Goal: Answer question/provide support: Share knowledge or assist other users

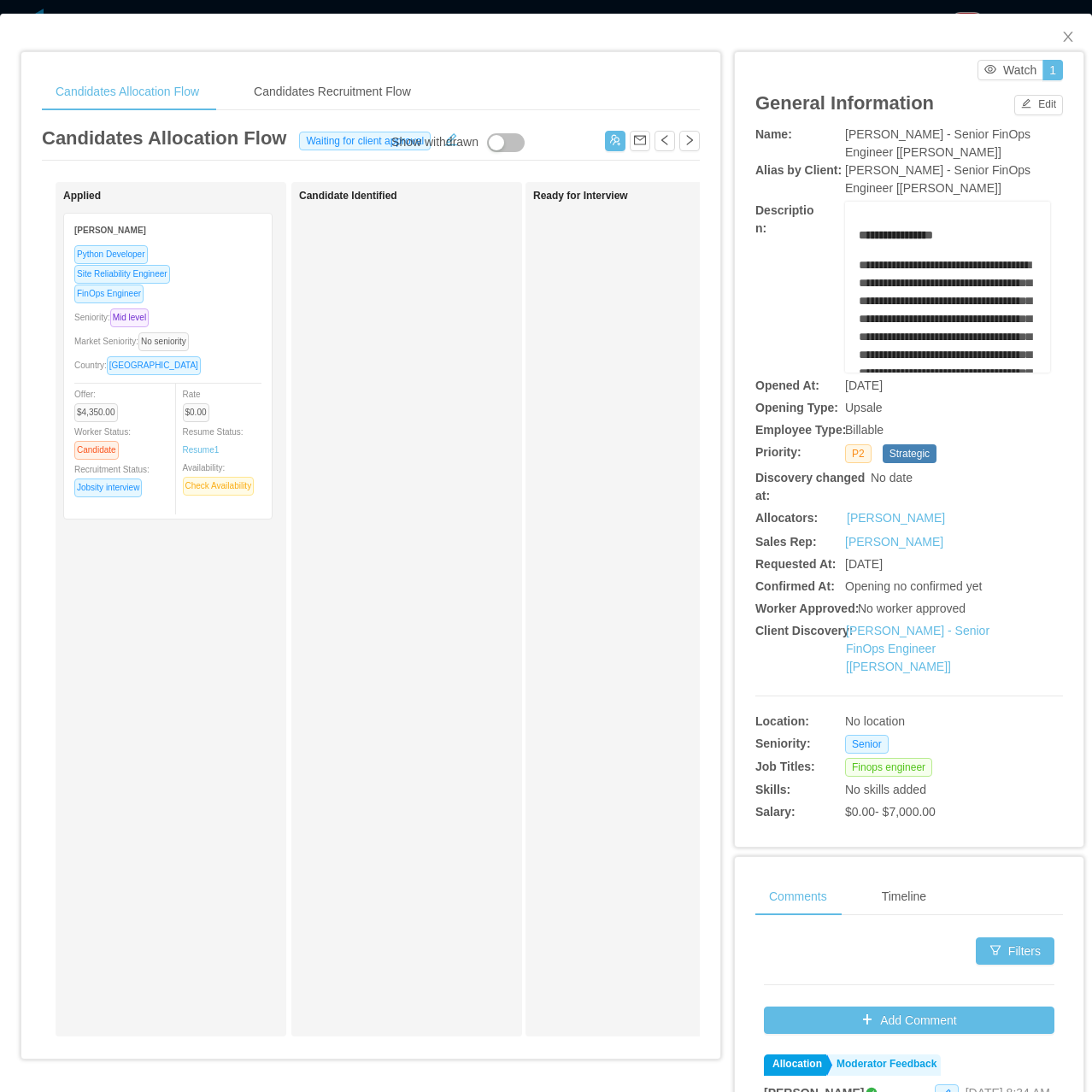
drag, startPoint x: 206, startPoint y: 1050, endPoint x: 223, endPoint y: 1057, distance: 18.4
click at [218, 1050] on div "Applied Facundo Togliefoso Python Developer Site Reliability Engineer FinOps En…" at bounding box center [371, 616] width 658 height 868
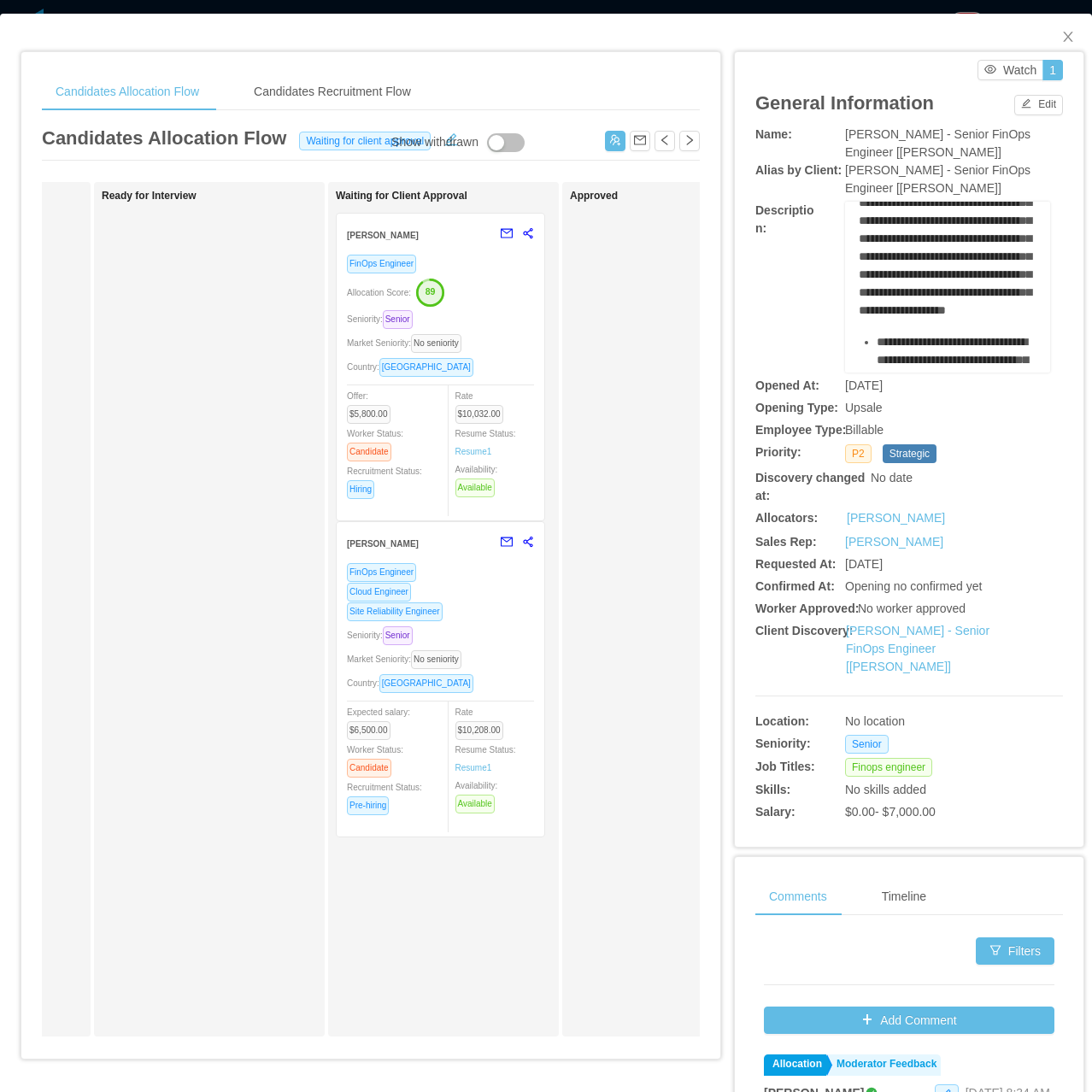
scroll to position [513, 0]
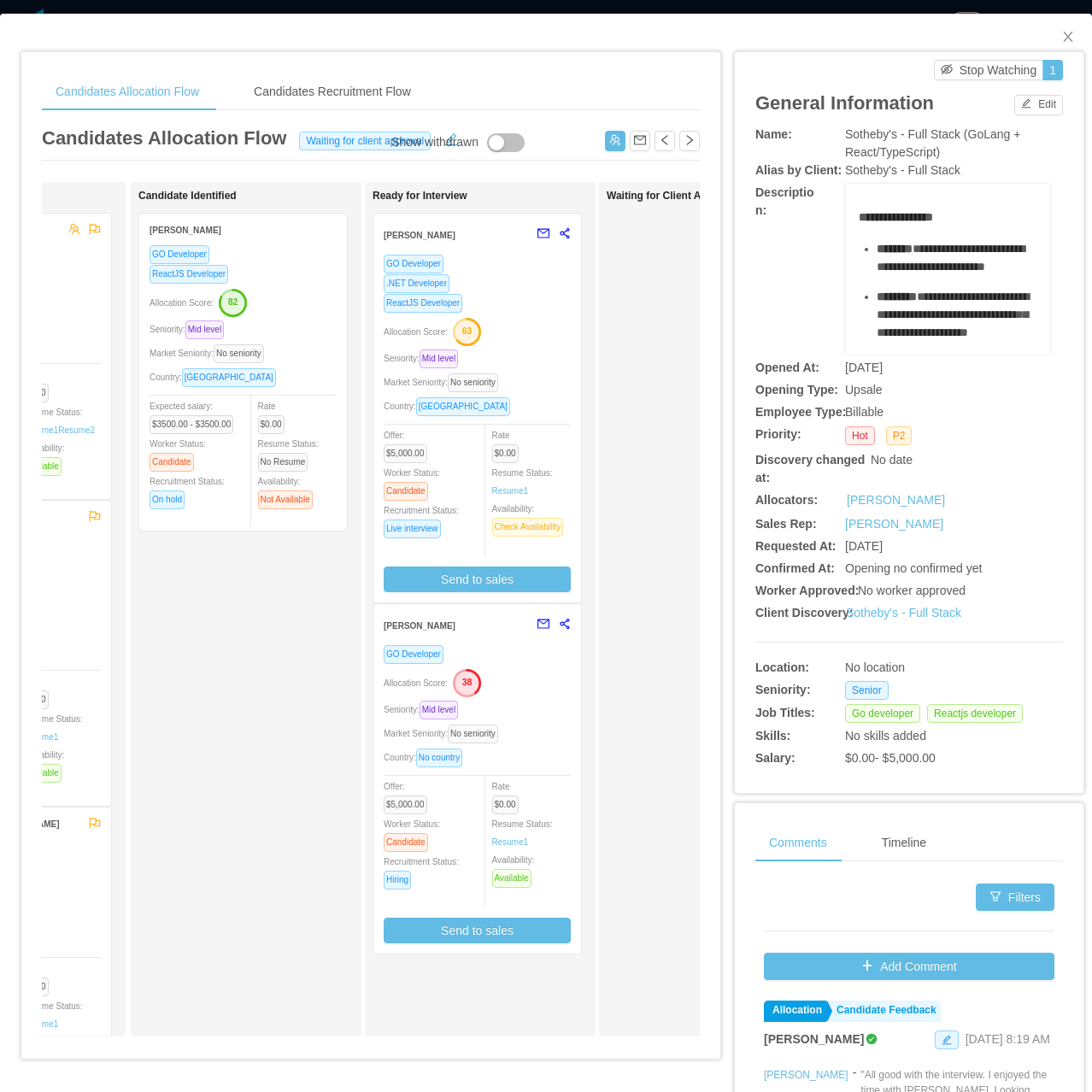
click at [545, 340] on div "Allocation Score: 63" at bounding box center [476, 331] width 187 height 28
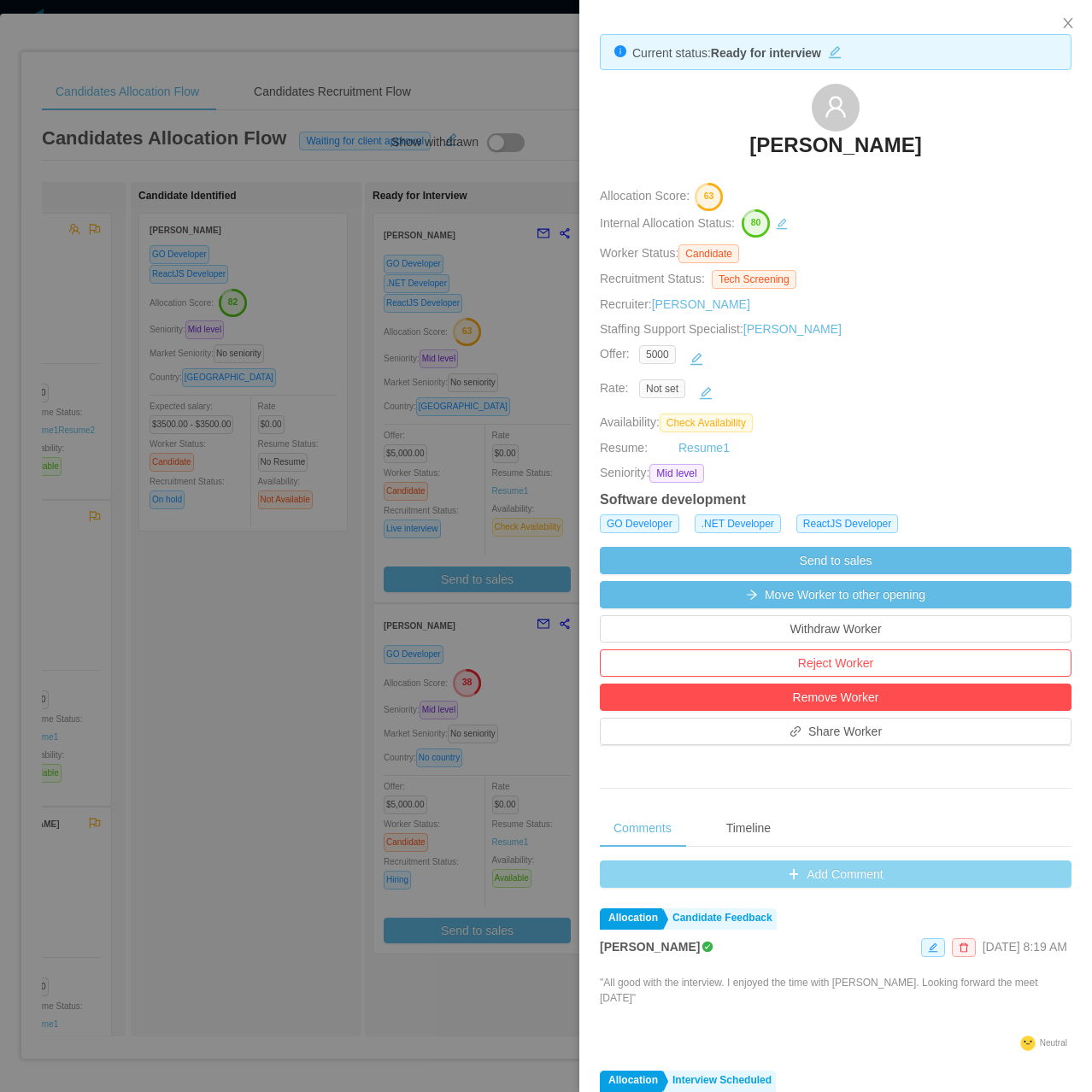
click at [804, 881] on button "Add Comment" at bounding box center [835, 875] width 471 height 28
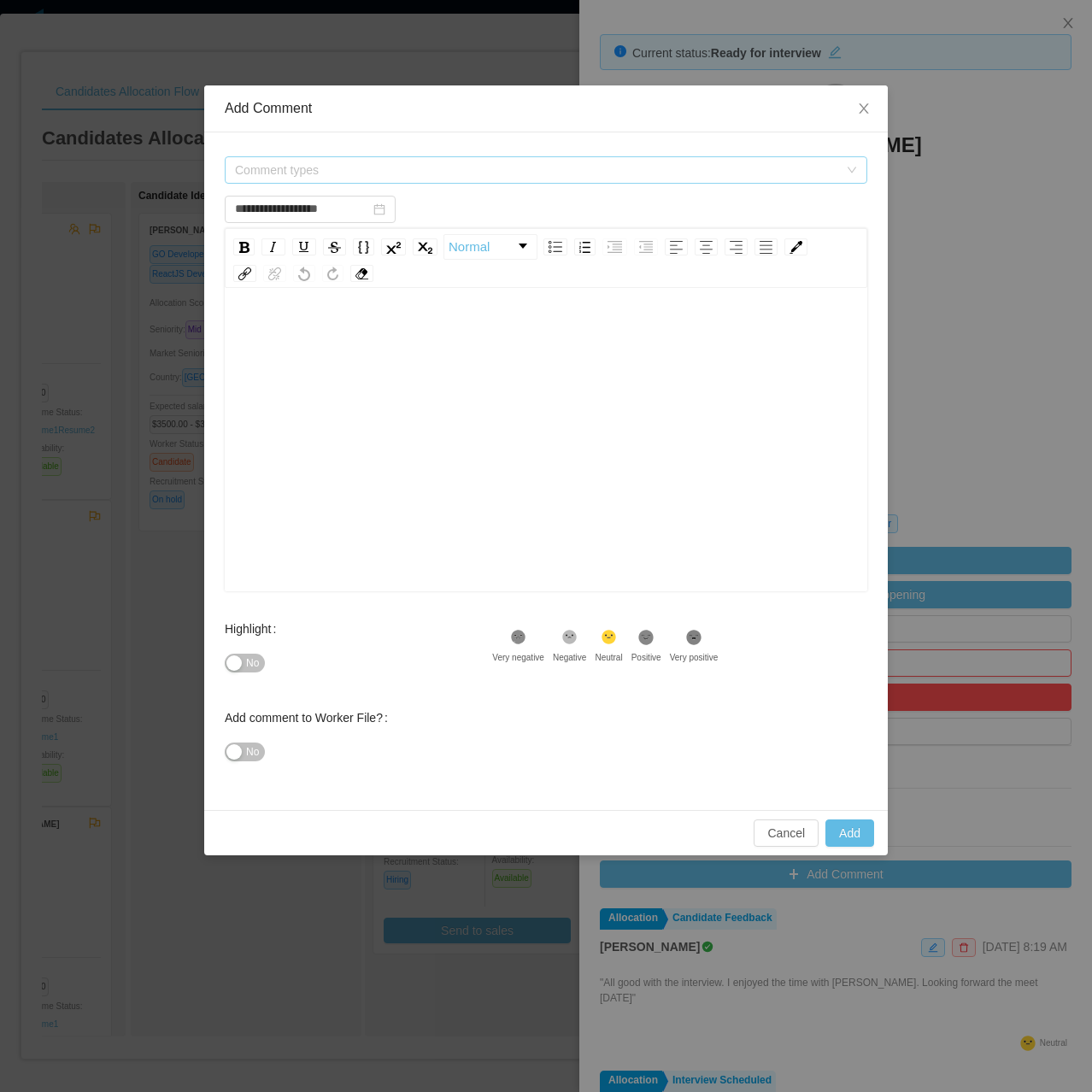
click at [345, 183] on span "Comment types" at bounding box center [546, 170] width 642 height 28
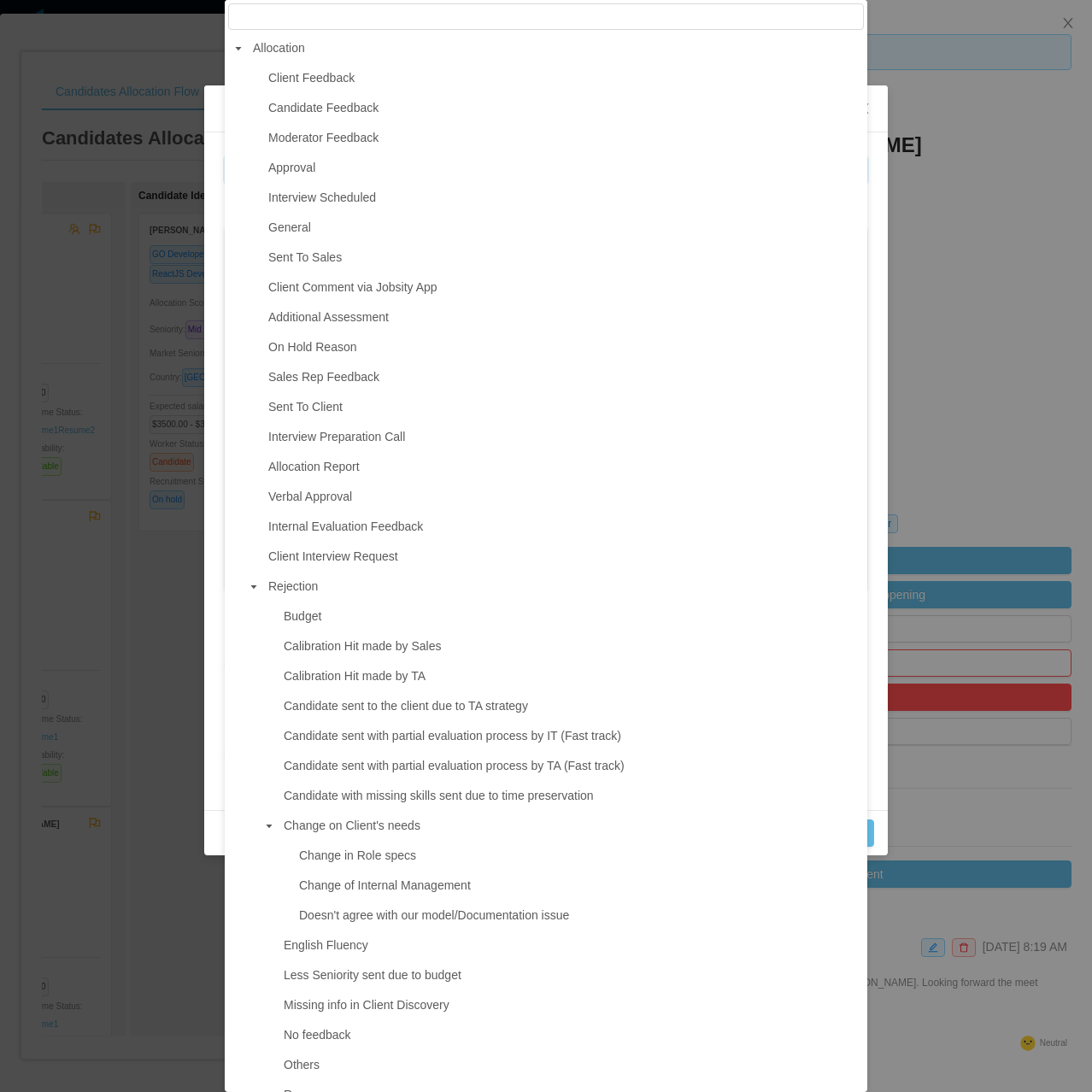
click at [367, 125] on ul "Client Feedback Candidate Feedback Moderator Feedback Approval Interview Schedu…" at bounding box center [546, 915] width 635 height 1698
click at [359, 106] on span "Candidate Feedback" at bounding box center [323, 108] width 111 height 14
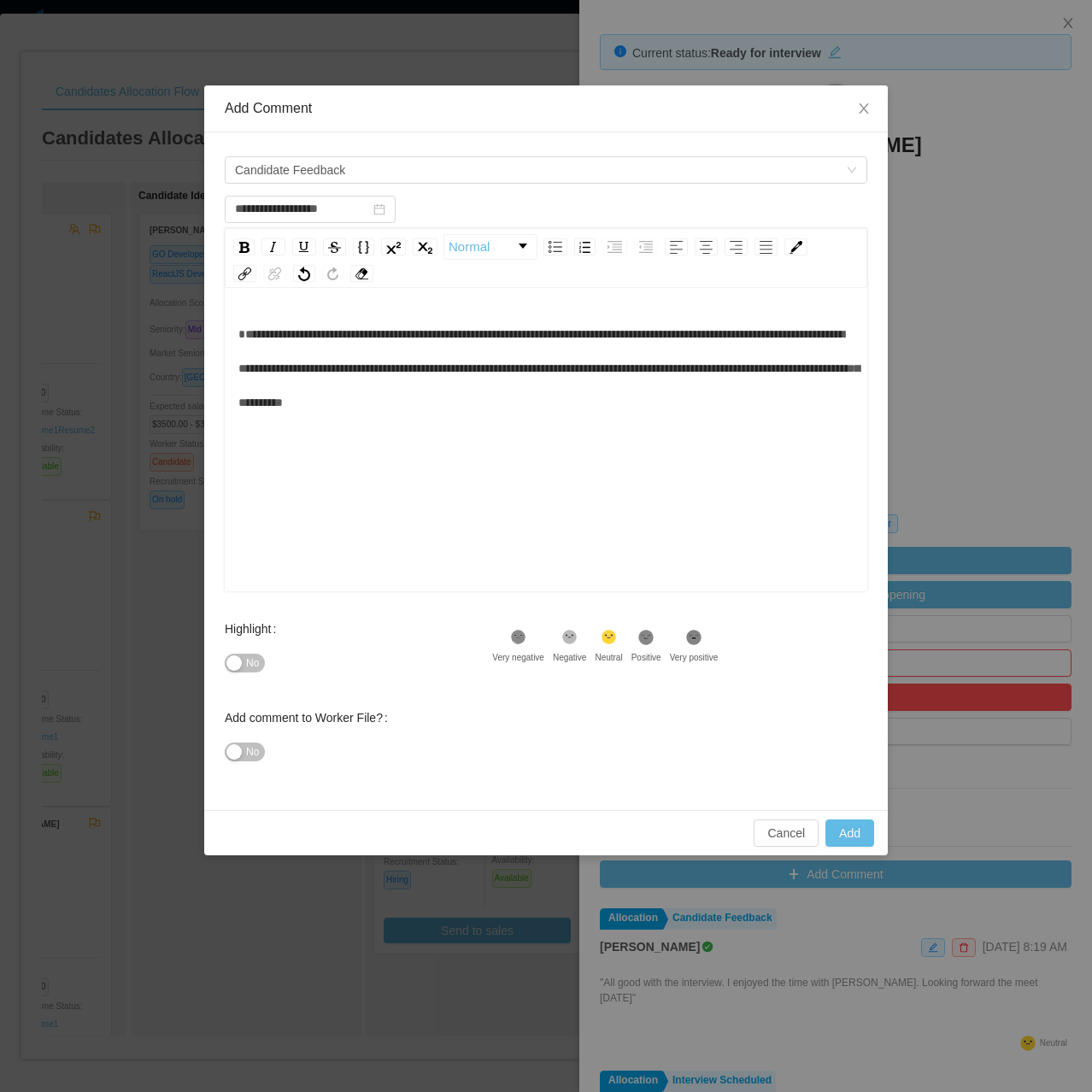
click at [226, 332] on div "**********" at bounding box center [546, 442] width 642 height 299
type input "**********"
click at [236, 332] on div "**********" at bounding box center [546, 442] width 642 height 299
click at [244, 338] on span "**********" at bounding box center [548, 368] width 622 height 80
click at [237, 669] on button "No" at bounding box center [244, 662] width 41 height 19
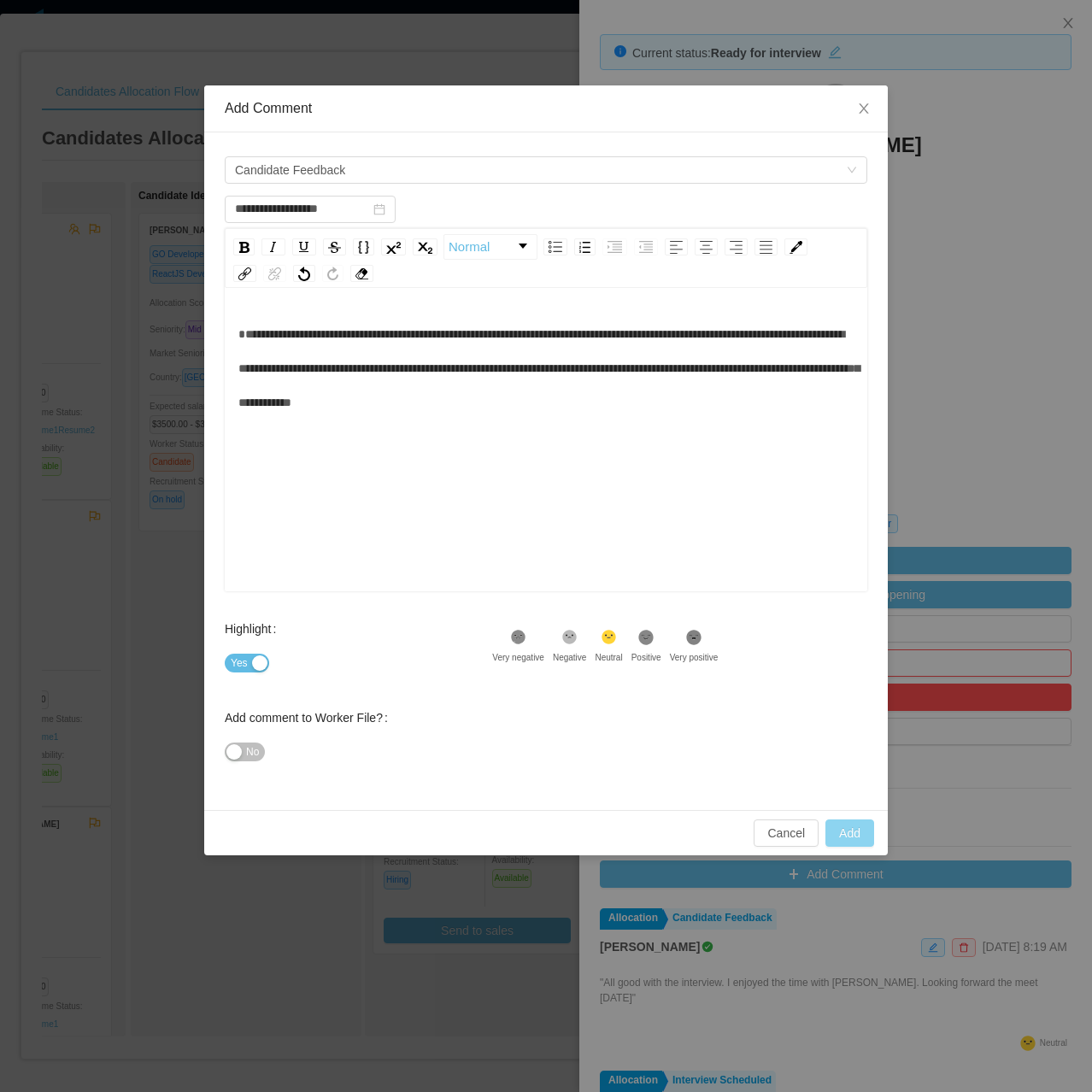
click at [853, 842] on button "Add" at bounding box center [849, 833] width 48 height 28
type input "**********"
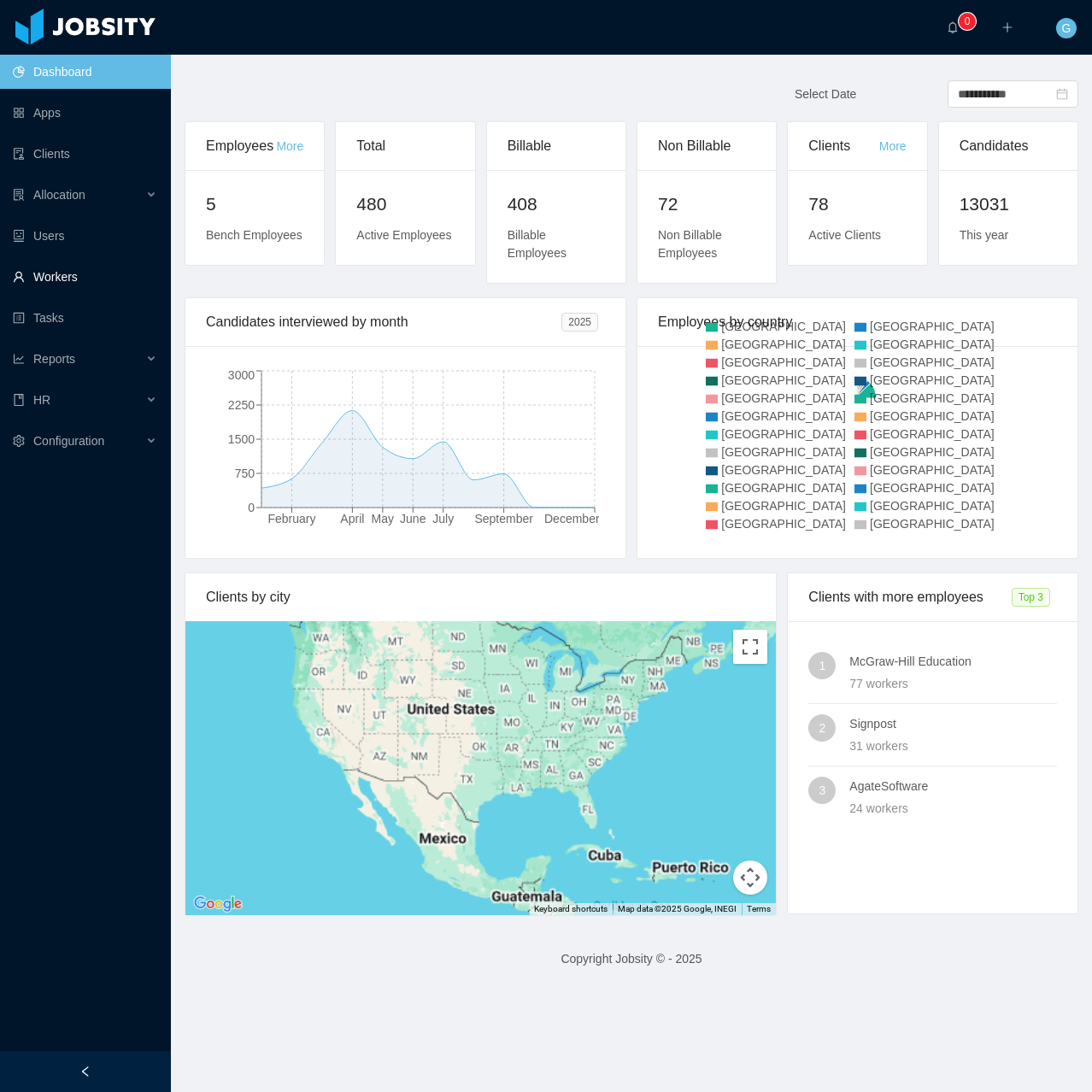
click at [48, 288] on link "Workers" at bounding box center [85, 277] width 144 height 35
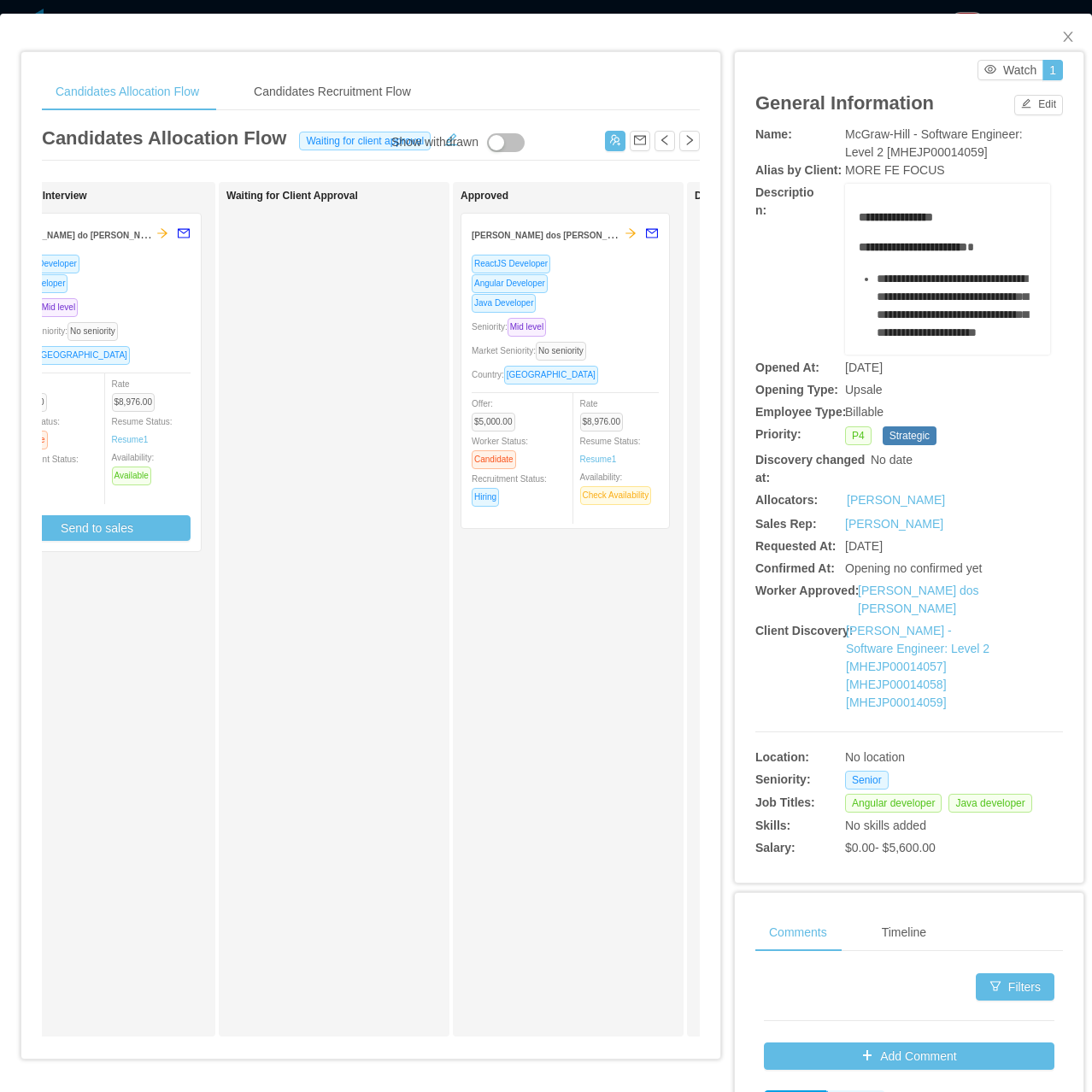
scroll to position [0, 544]
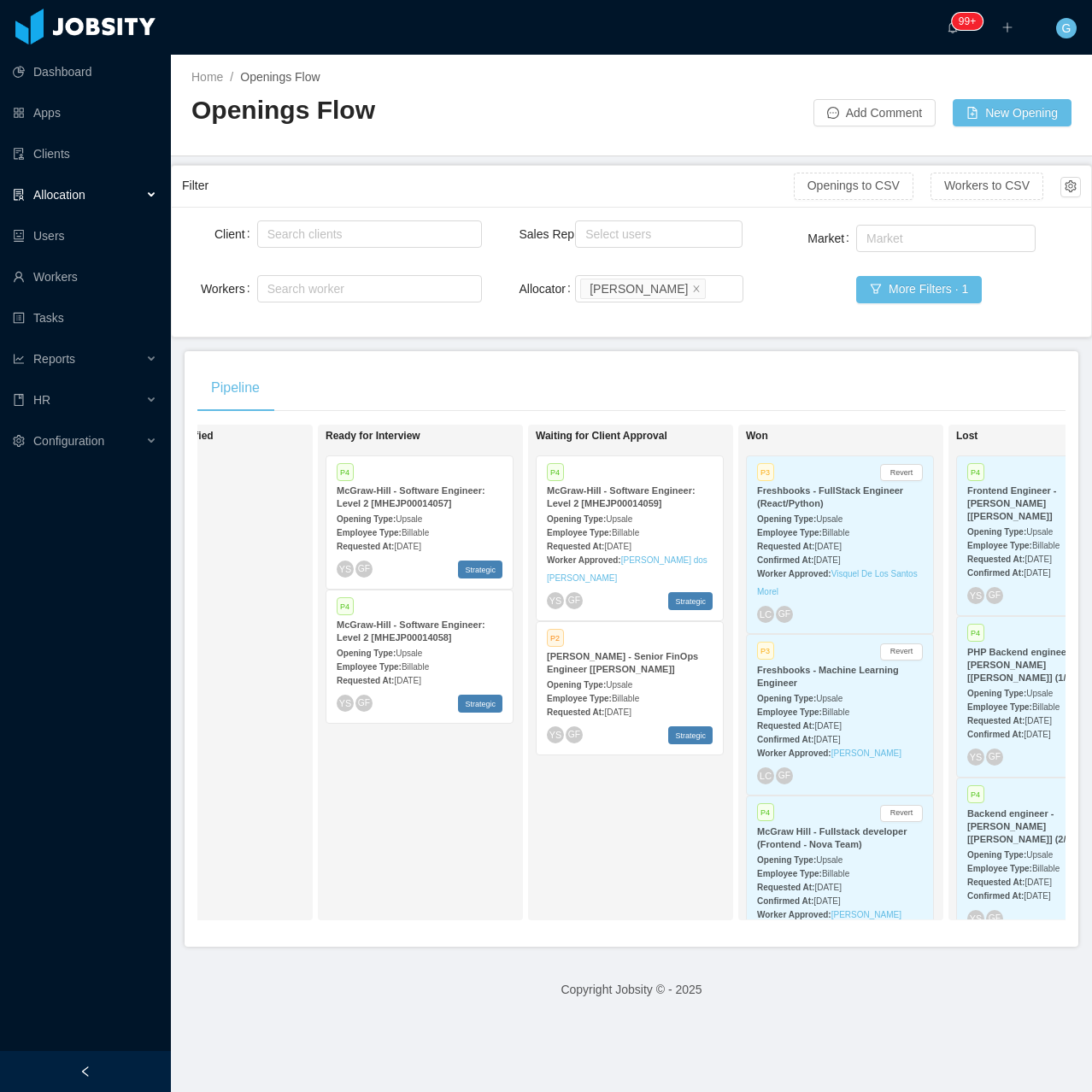
scroll to position [0, 634]
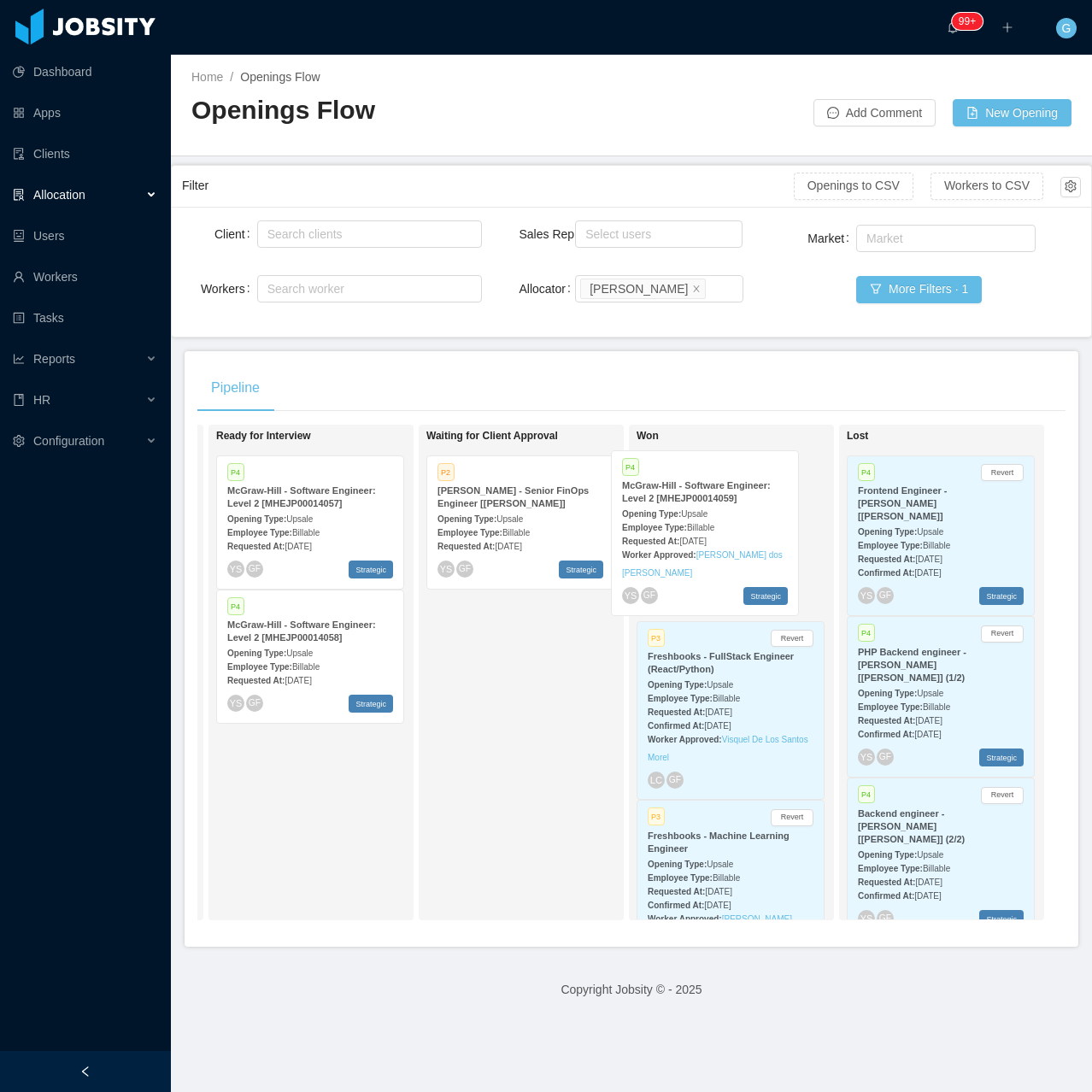
drag, startPoint x: 520, startPoint y: 527, endPoint x: 704, endPoint y: 521, distance: 184.1
click at [704, 521] on div "On Hold Looking for candidate Candidate Identified Ready for Interview P4 McGra…" at bounding box center [631, 679] width 868 height 509
click at [731, 544] on span "Aug 9th, 2025" at bounding box center [717, 546] width 27 height 10
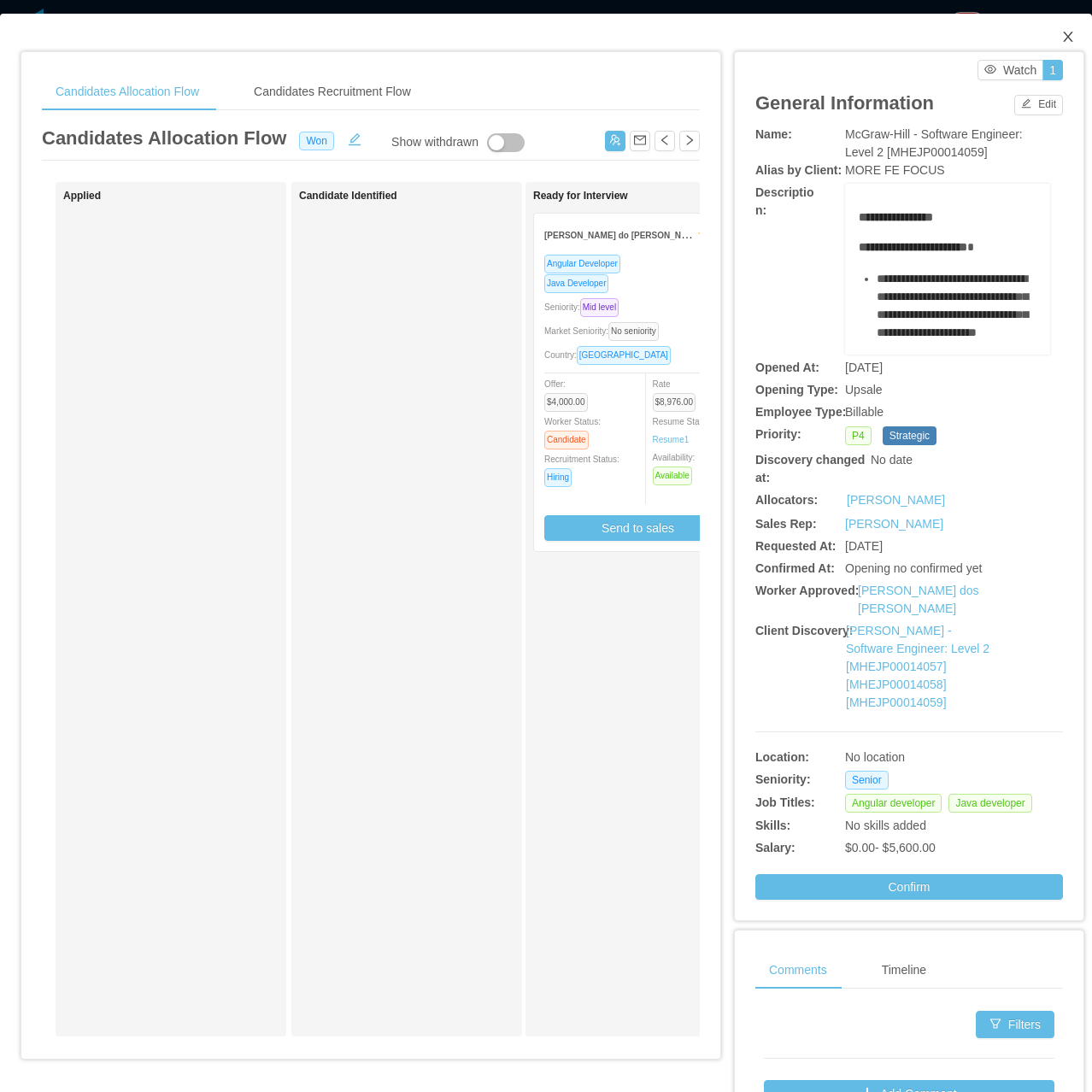
click at [1061, 35] on icon "icon: close" at bounding box center [1068, 37] width 14 height 14
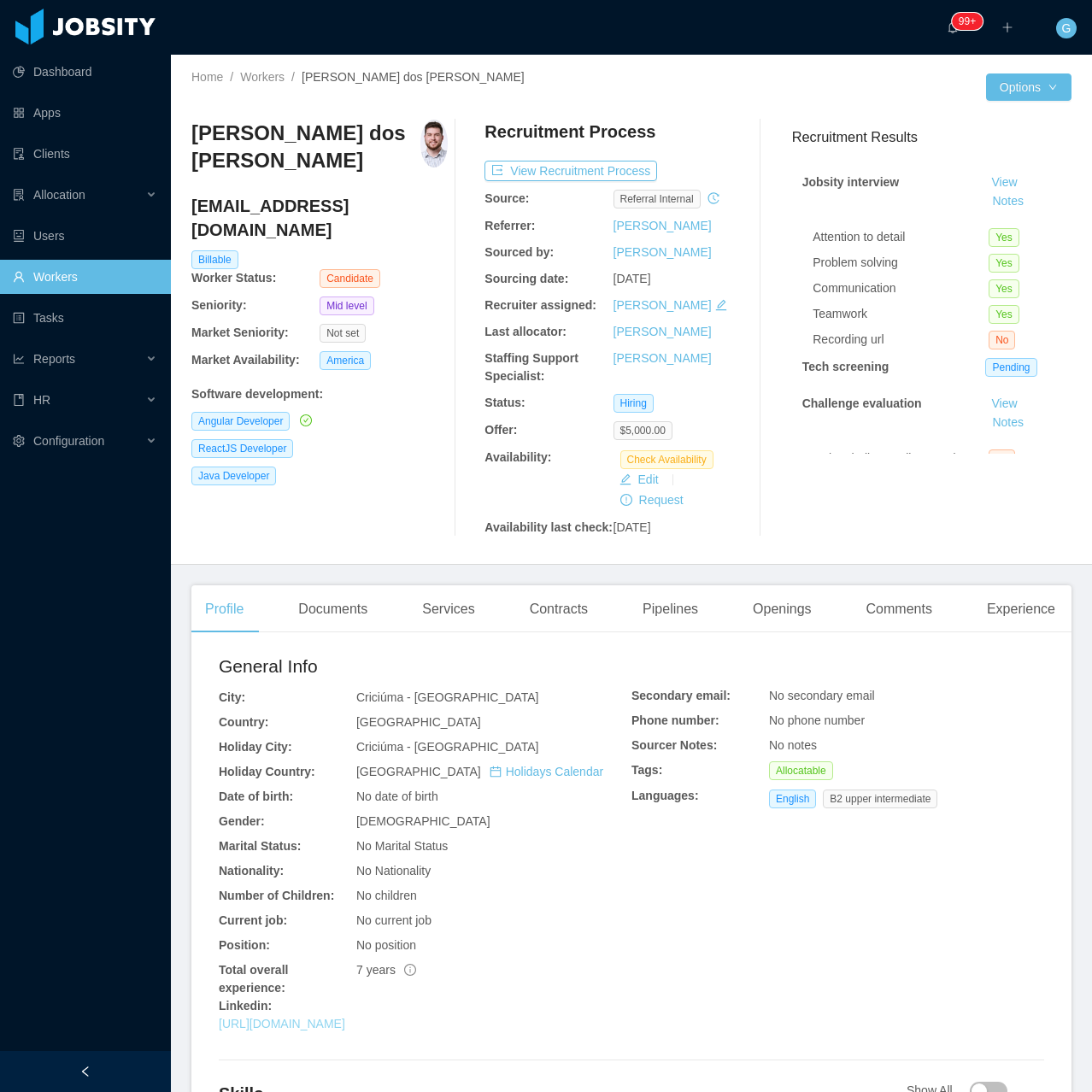
click at [343, 1021] on link "[URL][DOMAIN_NAME]" at bounding box center [282, 1024] width 126 height 14
click at [532, 173] on button "View Recruitment Process" at bounding box center [570, 171] width 173 height 21
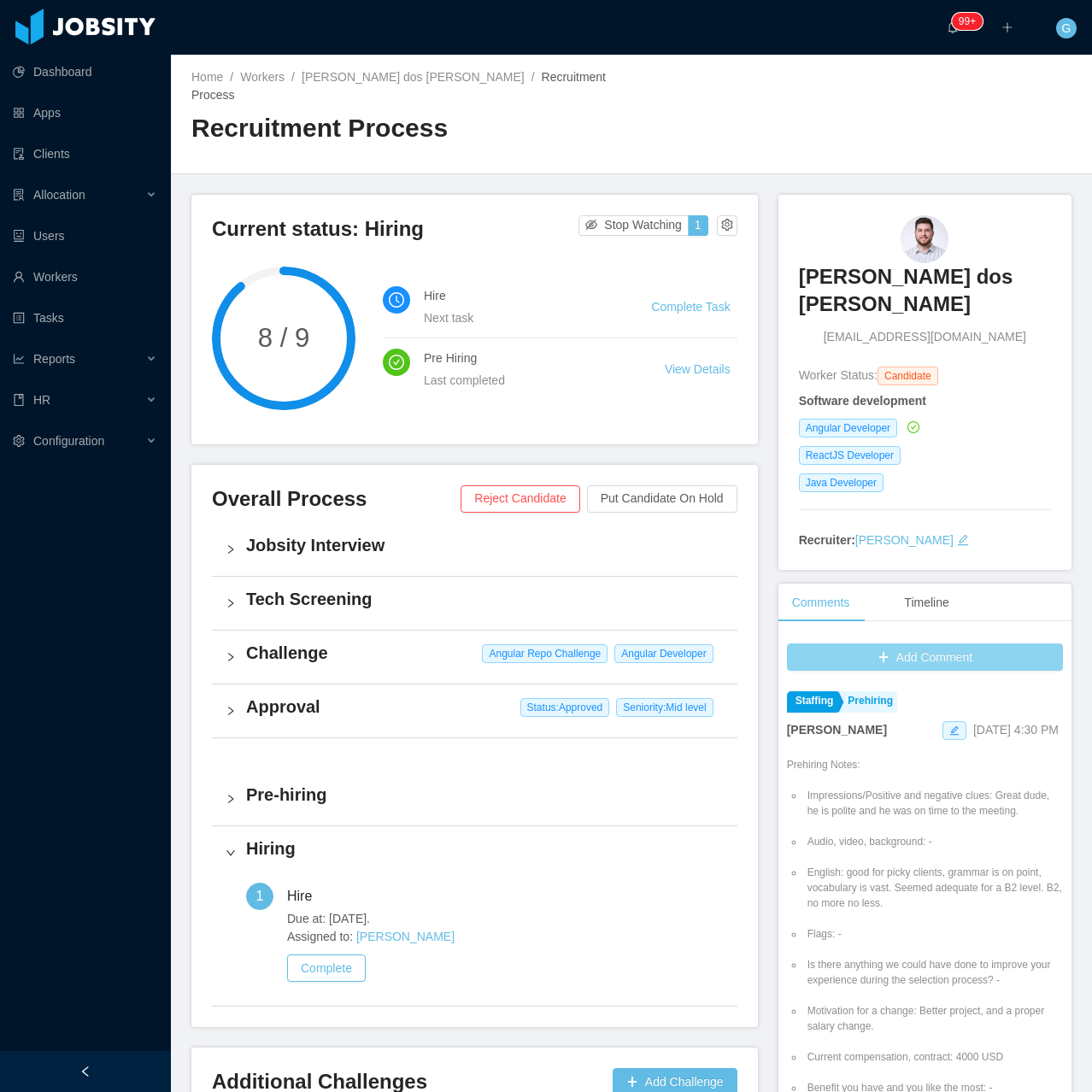
click at [951, 651] on button "Add Comment" at bounding box center [924, 657] width 276 height 28
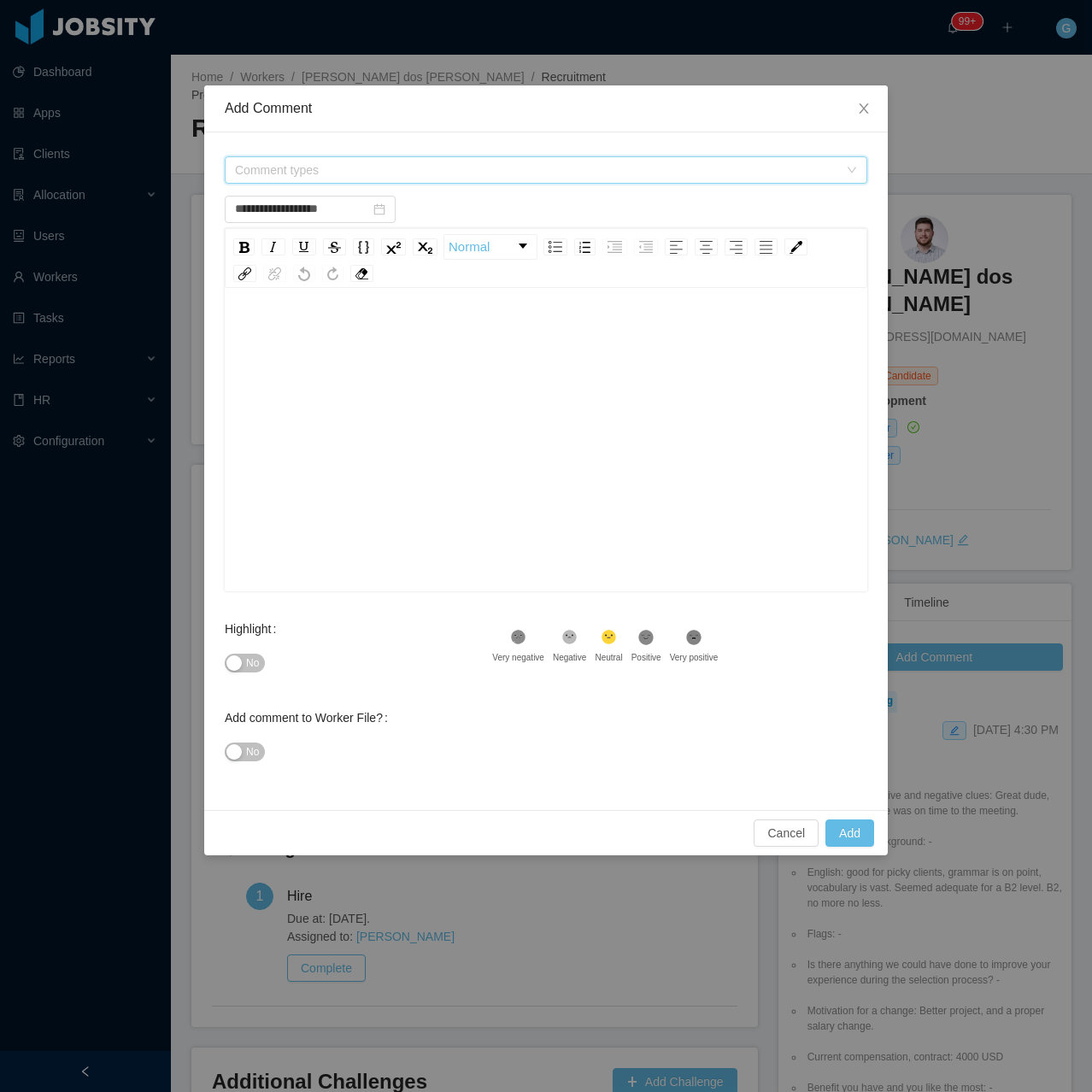
click at [410, 167] on span "Comment types" at bounding box center [537, 169] width 603 height 17
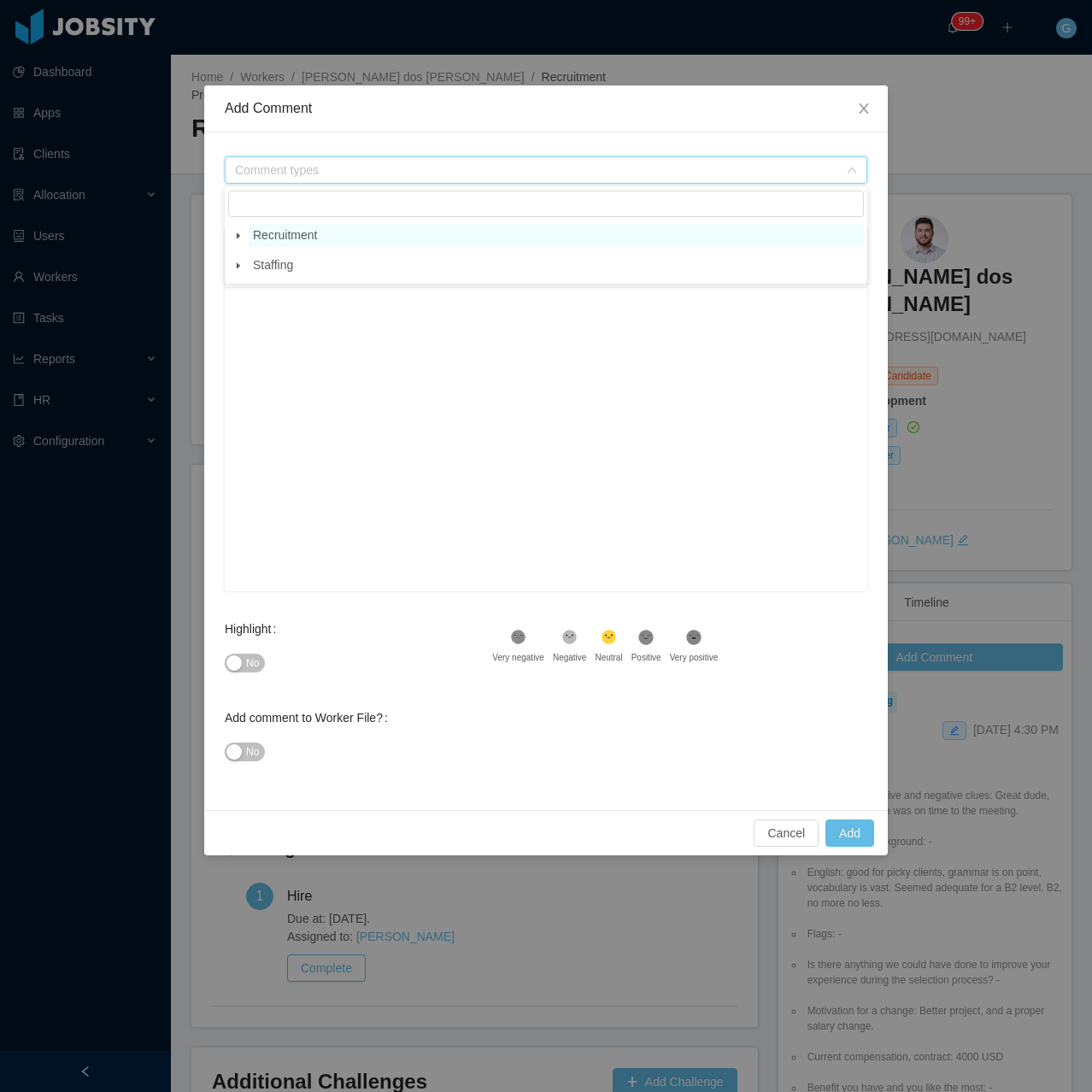
click at [322, 233] on span "Recruitment" at bounding box center [556, 235] width 616 height 23
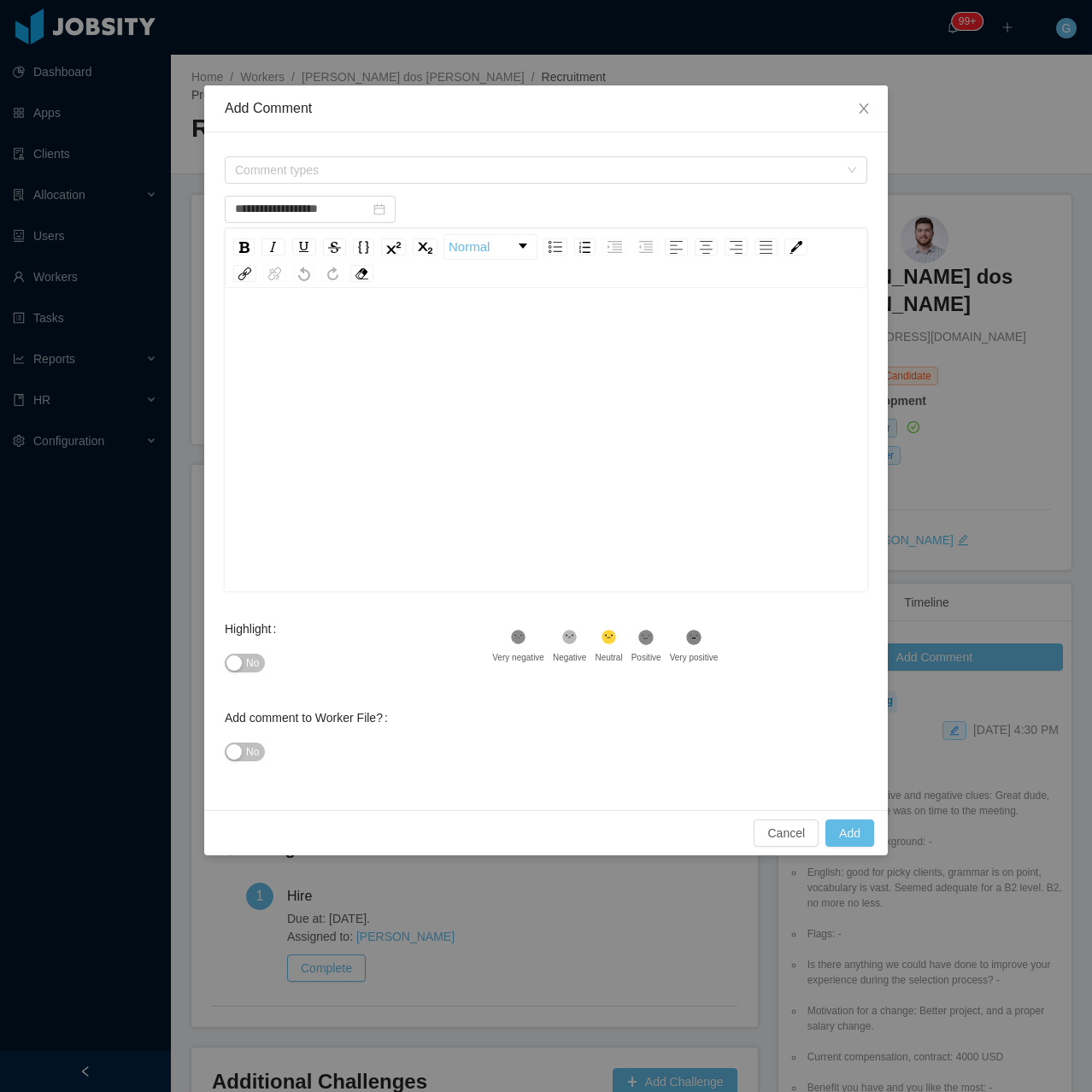
click at [223, 237] on div "**********" at bounding box center [546, 471] width 684 height 678
click at [276, 176] on span "Comment types" at bounding box center [537, 169] width 603 height 17
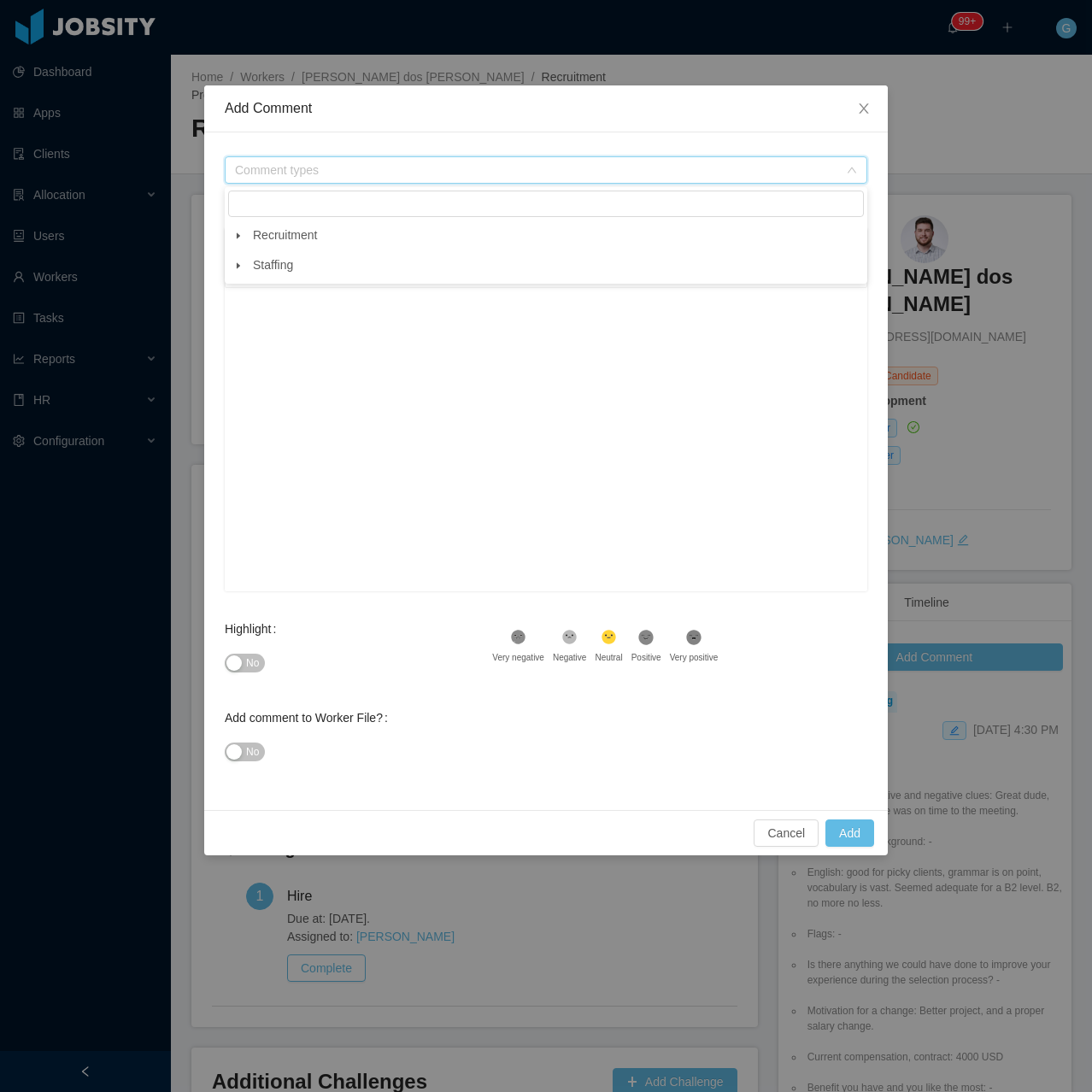
click at [240, 241] on span at bounding box center [238, 235] width 21 height 21
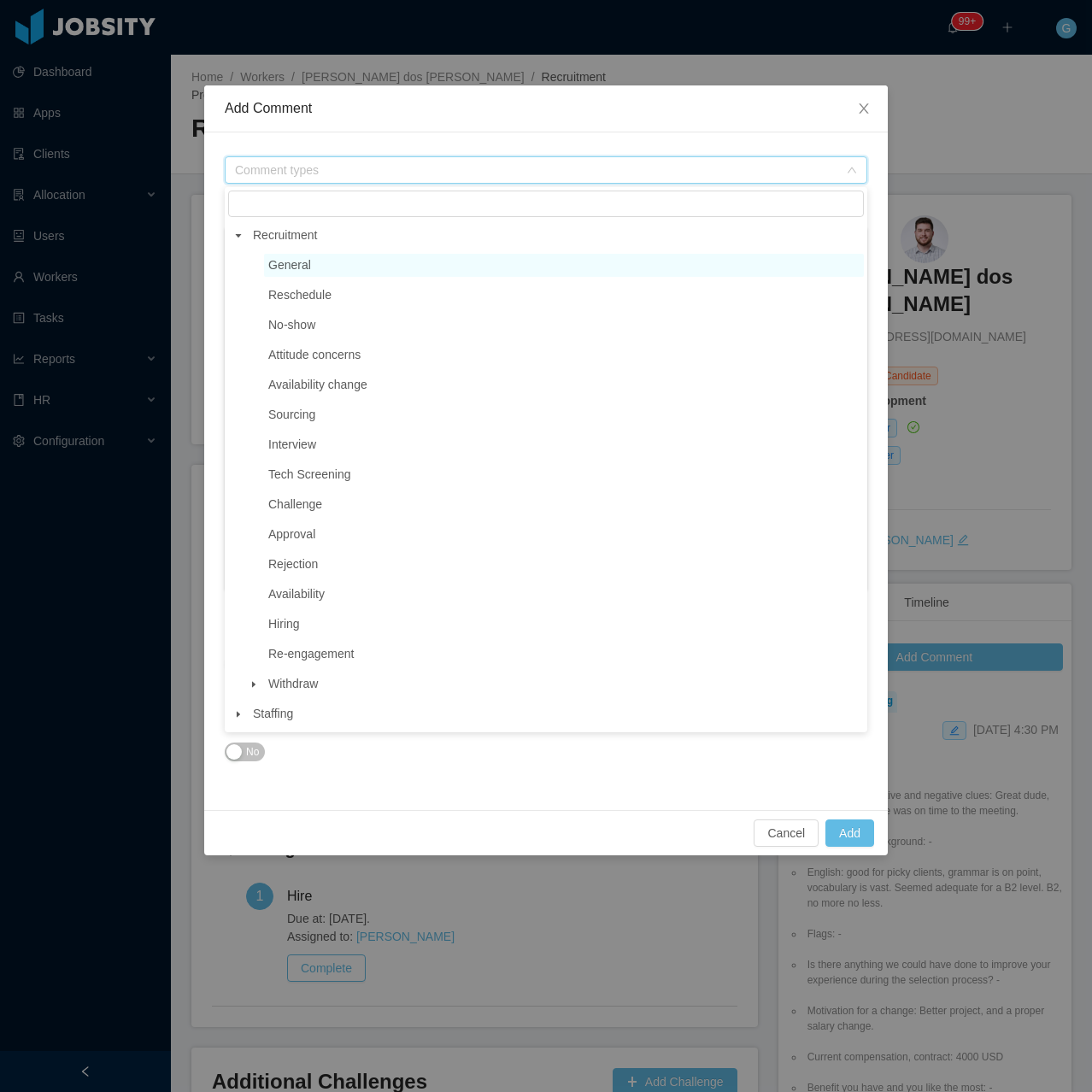
click at [276, 268] on span "General" at bounding box center [289, 265] width 42 height 14
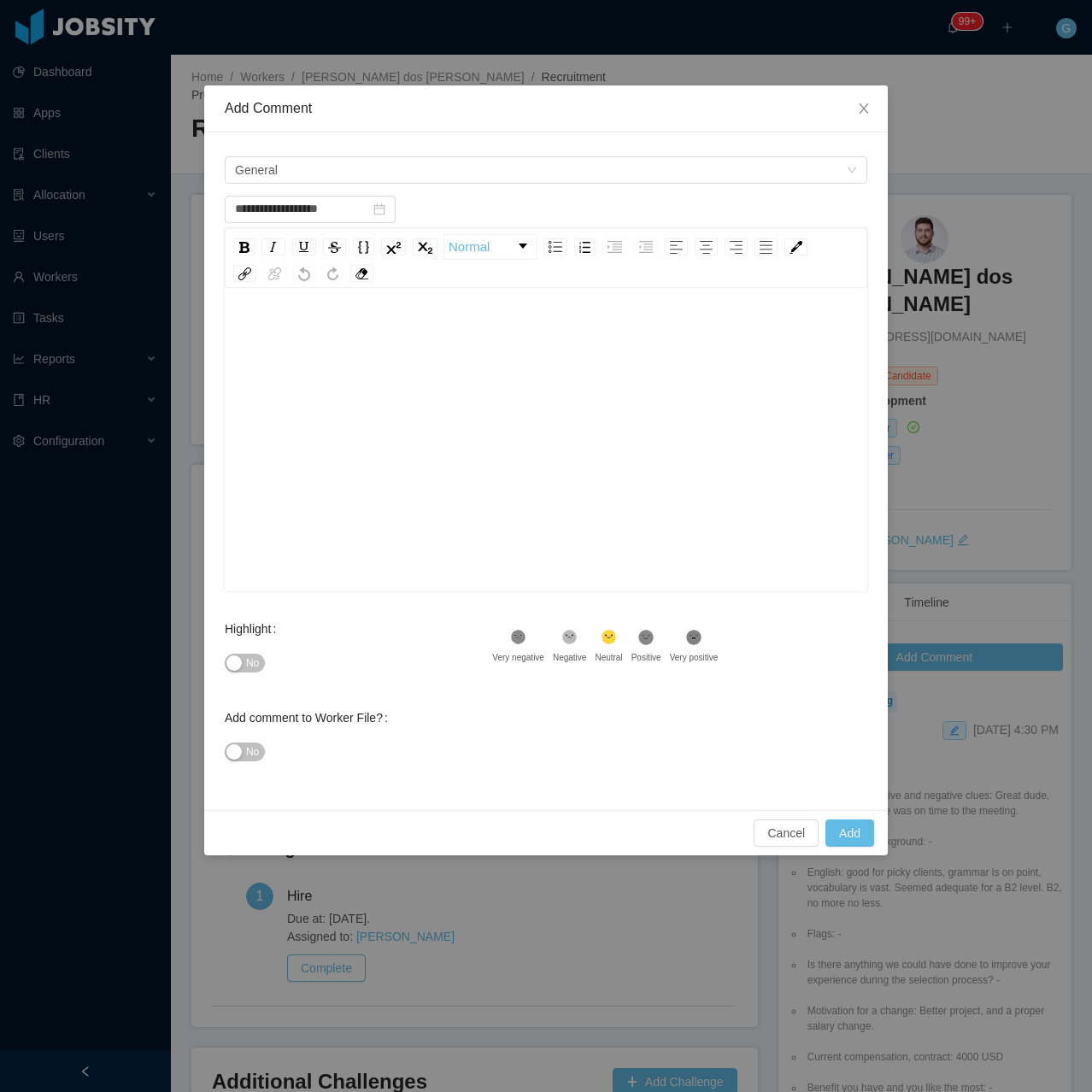
click at [340, 434] on div "rdw-editor" at bounding box center [546, 466] width 616 height 299
click at [246, 668] on span "No" at bounding box center [252, 662] width 13 height 17
click at [859, 831] on button "Add" at bounding box center [849, 833] width 48 height 28
type input "**********"
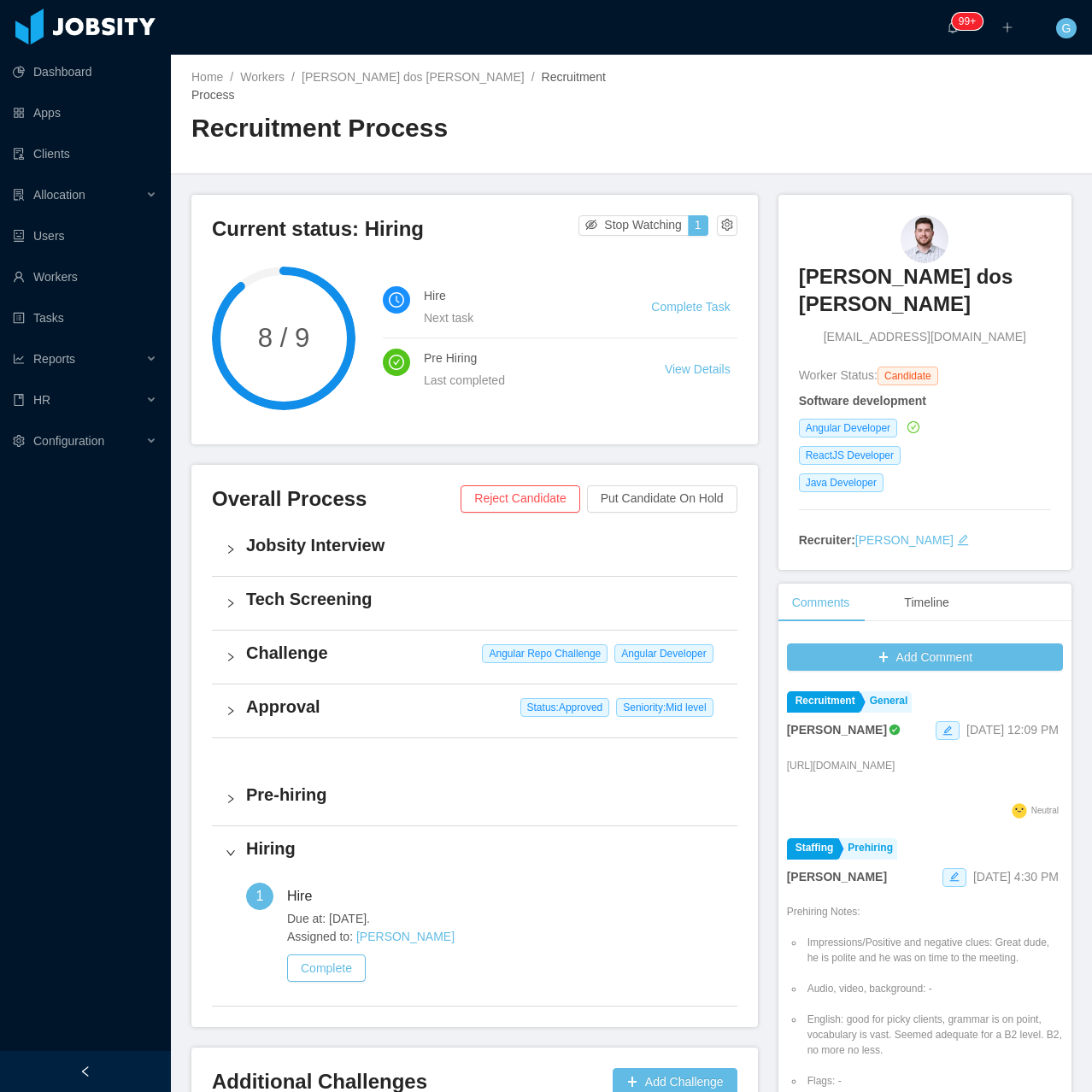
drag, startPoint x: 781, startPoint y: 261, endPoint x: 899, endPoint y: 285, distance: 120.4
click at [899, 285] on div "[PERSON_NAME] dos [PERSON_NAME] [PERSON_NAME][EMAIL_ADDRESS][DOMAIN_NAME] Worke…" at bounding box center [925, 382] width 294 height 376
copy h3 "[PERSON_NAME] dos [PERSON_NAME]"
click at [802, 275] on h3 "Luiz Henrique Naspolini dos Santos" at bounding box center [924, 291] width 252 height 55
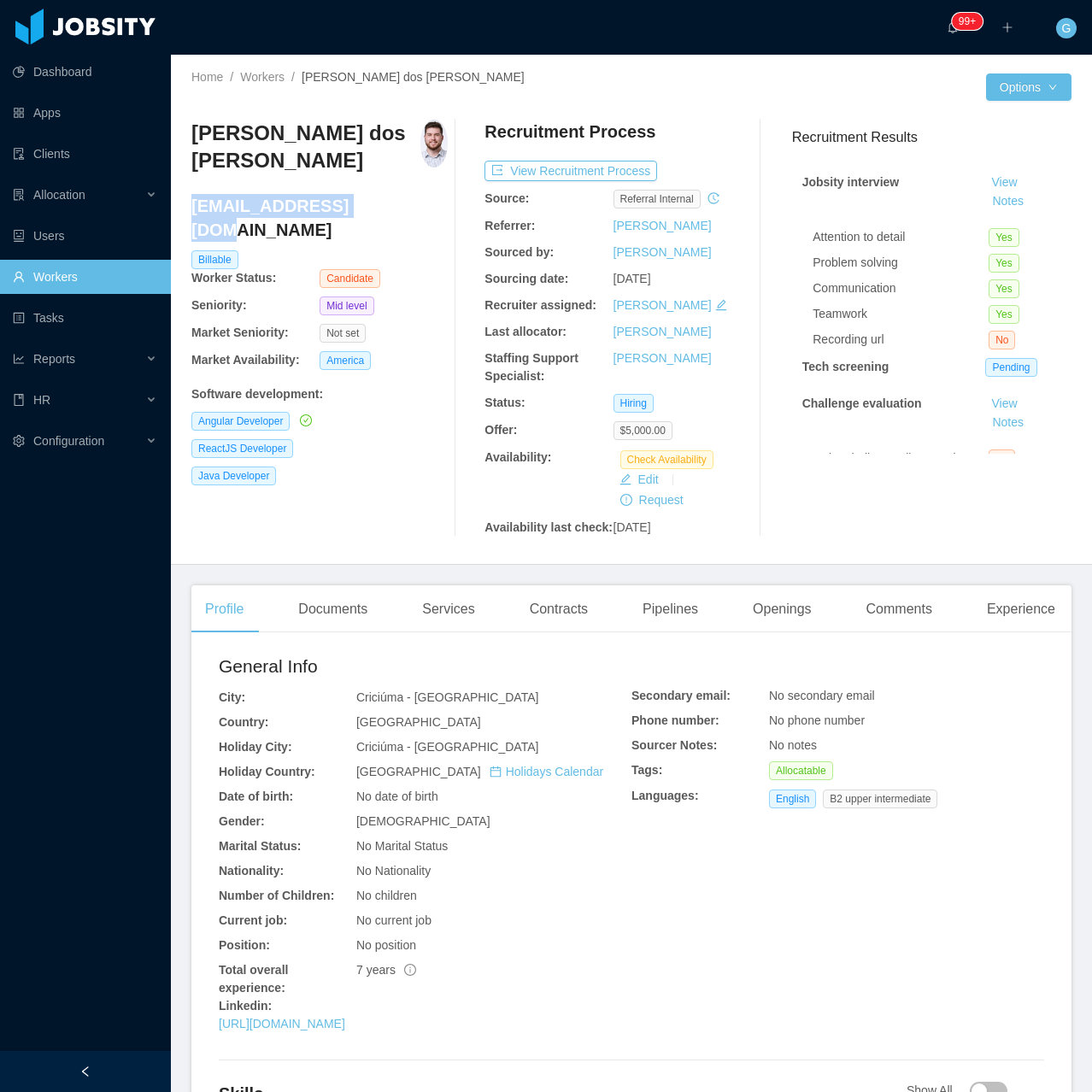
drag, startPoint x: 353, startPoint y: 213, endPoint x: 192, endPoint y: 203, distance: 161.3
click at [192, 203] on h4 "luiznds@hotmail.com" at bounding box center [319, 217] width 256 height 47
copy h4 "luiznds@hotmail.com"
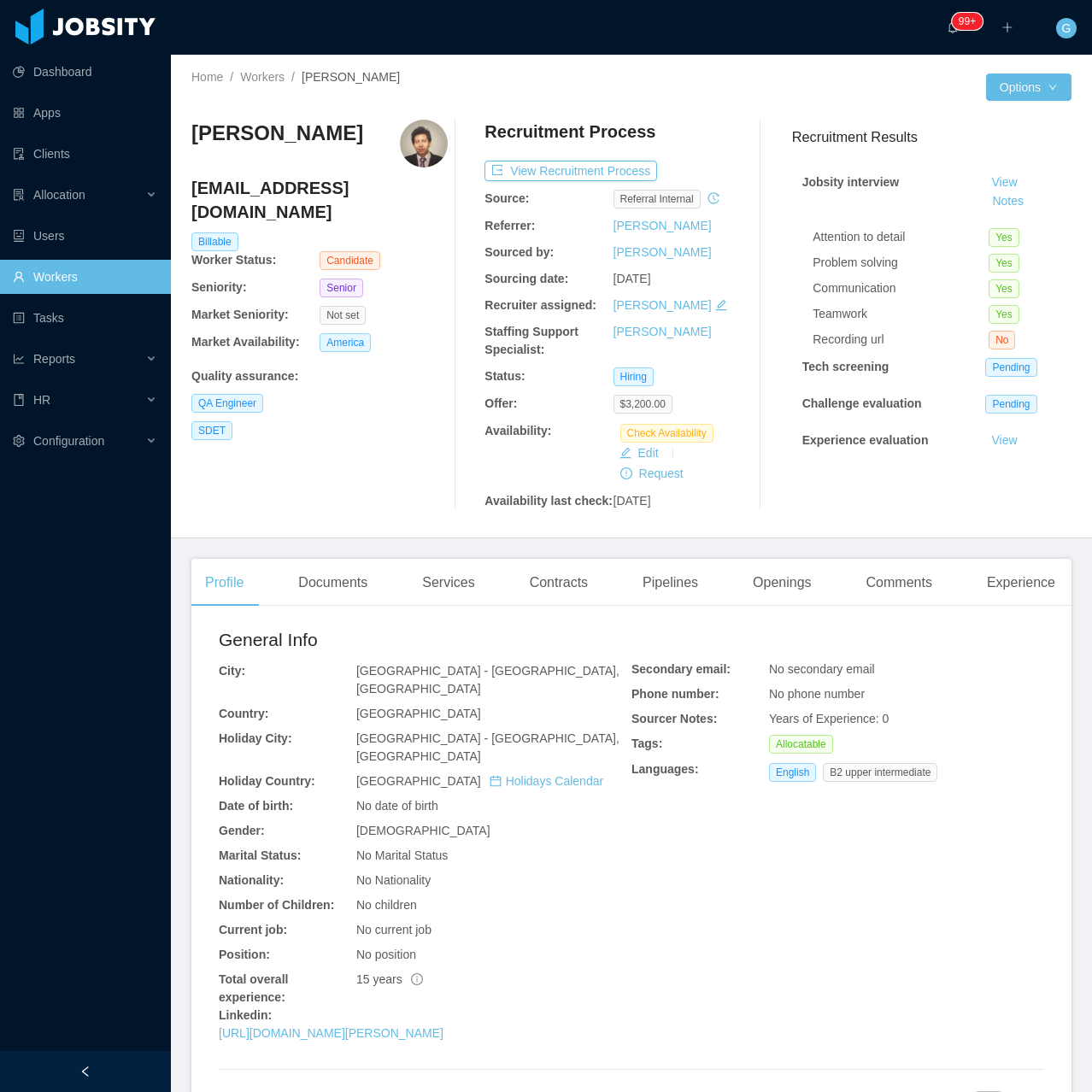
click at [383, 1007] on div "General Info City: [GEOGRAPHIC_DATA] - [GEOGRAPHIC_DATA], [GEOGRAPHIC_DATA]: [G…" at bounding box center [425, 838] width 413 height 423
click at [371, 1025] on div "[URL][DOMAIN_NAME][PERSON_NAME]" at bounding box center [425, 1034] width 413 height 18
click at [368, 1010] on div "General Info City: [GEOGRAPHIC_DATA] - [GEOGRAPHIC_DATA], [GEOGRAPHIC_DATA]: [G…" at bounding box center [425, 838] width 413 height 423
click at [369, 1026] on link "[URL][DOMAIN_NAME][PERSON_NAME]" at bounding box center [330, 1033] width 224 height 14
click at [534, 174] on button "View Recruitment Process" at bounding box center [570, 171] width 173 height 21
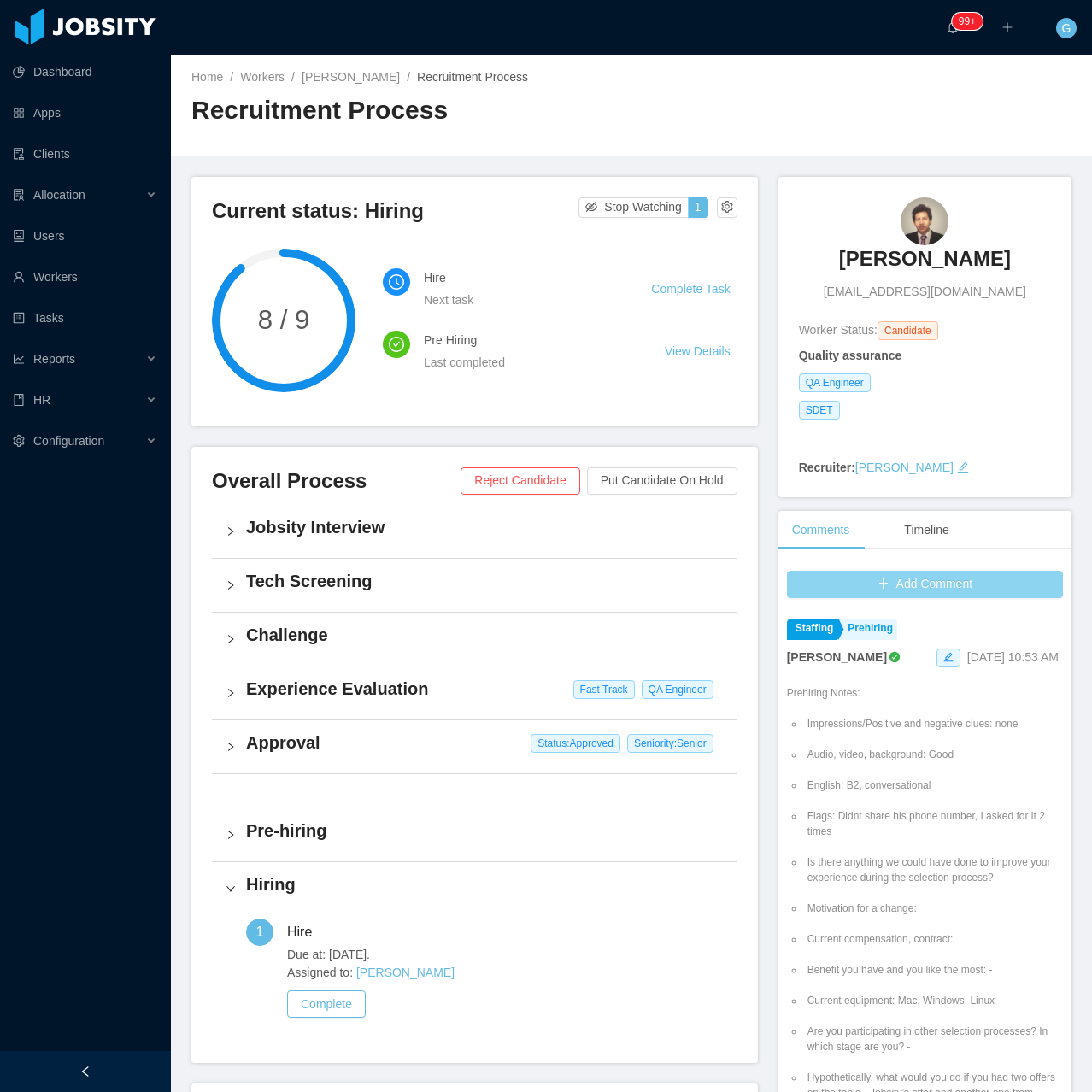
click at [897, 586] on button "Add Comment" at bounding box center [924, 585] width 276 height 28
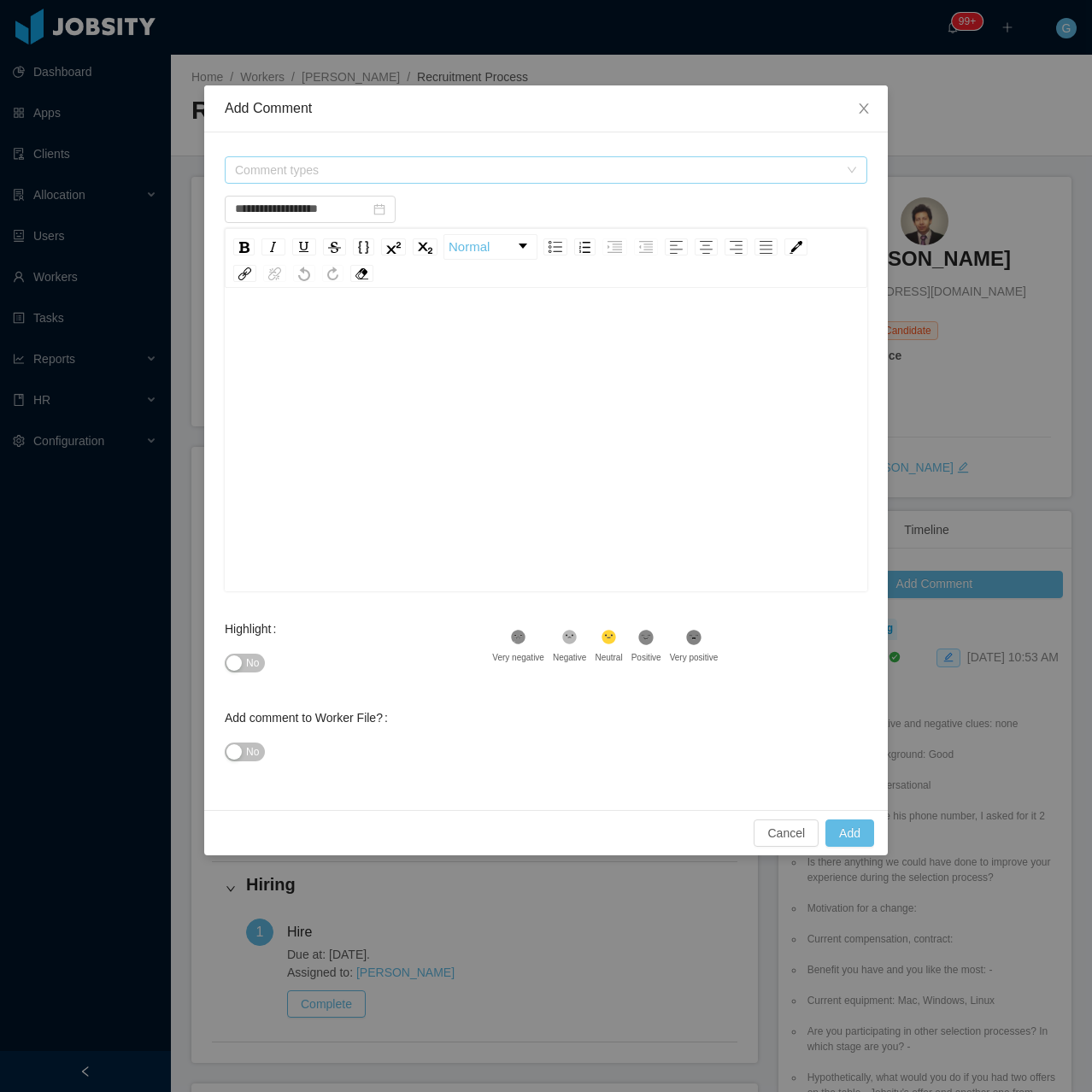
click at [245, 170] on span "Comment types" at bounding box center [537, 169] width 603 height 17
click at [234, 241] on span at bounding box center [238, 235] width 21 height 21
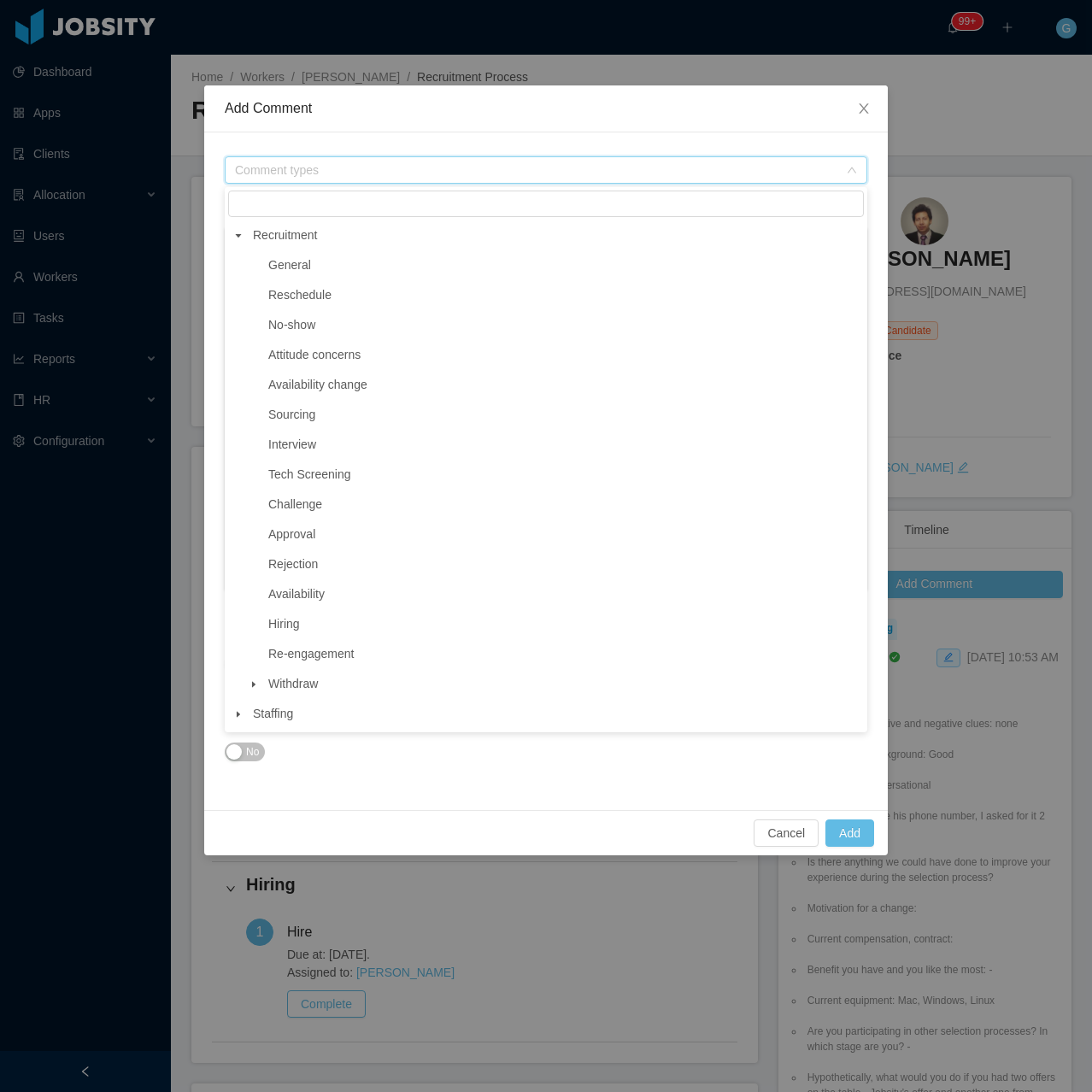
click at [257, 271] on span at bounding box center [253, 266] width 21 height 21
click at [277, 268] on span "General" at bounding box center [289, 265] width 42 height 14
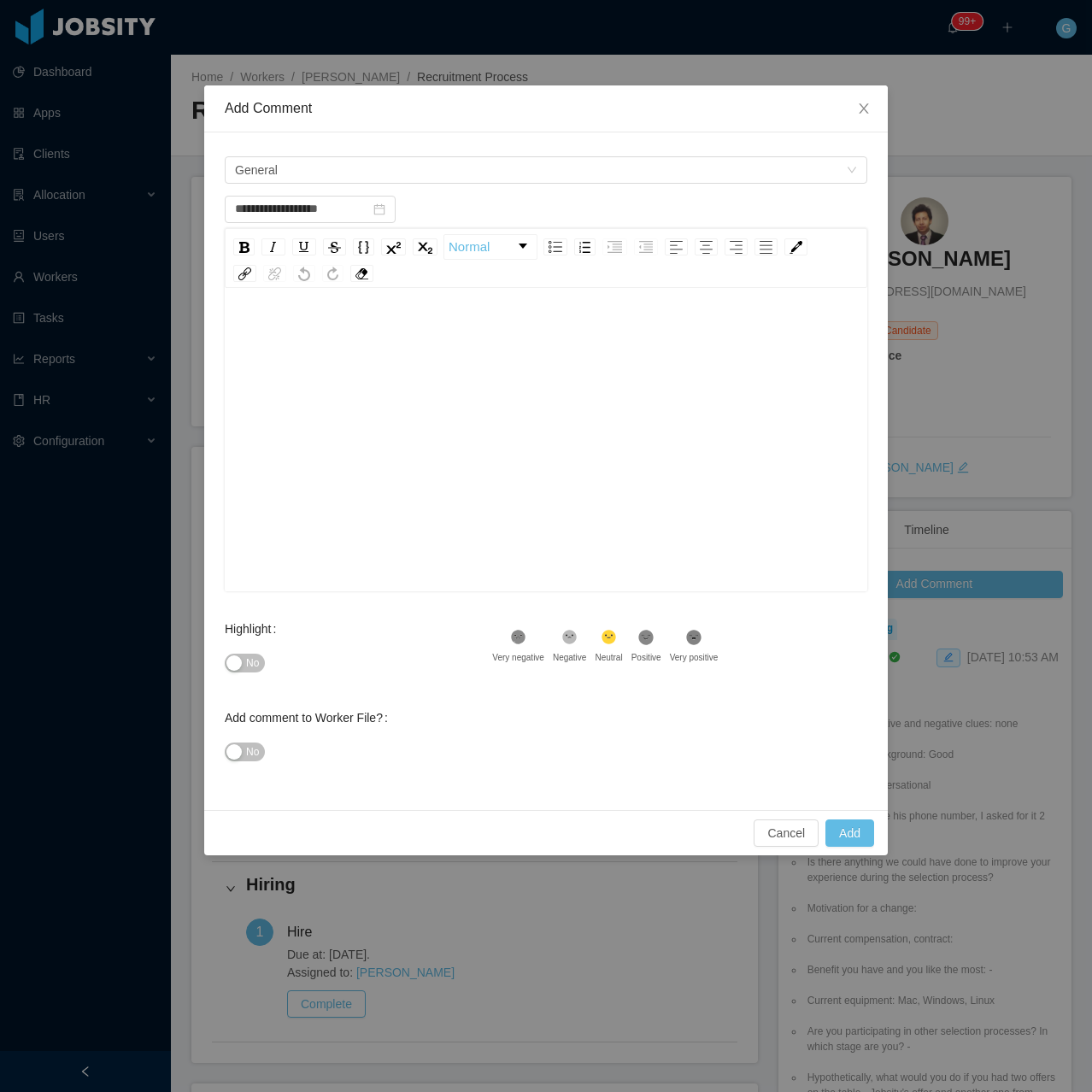
click at [357, 337] on div "rdw-editor" at bounding box center [546, 334] width 616 height 35
click at [243, 667] on button "No" at bounding box center [244, 662] width 41 height 19
type input "**********"
click at [843, 828] on button "Add" at bounding box center [849, 833] width 48 height 28
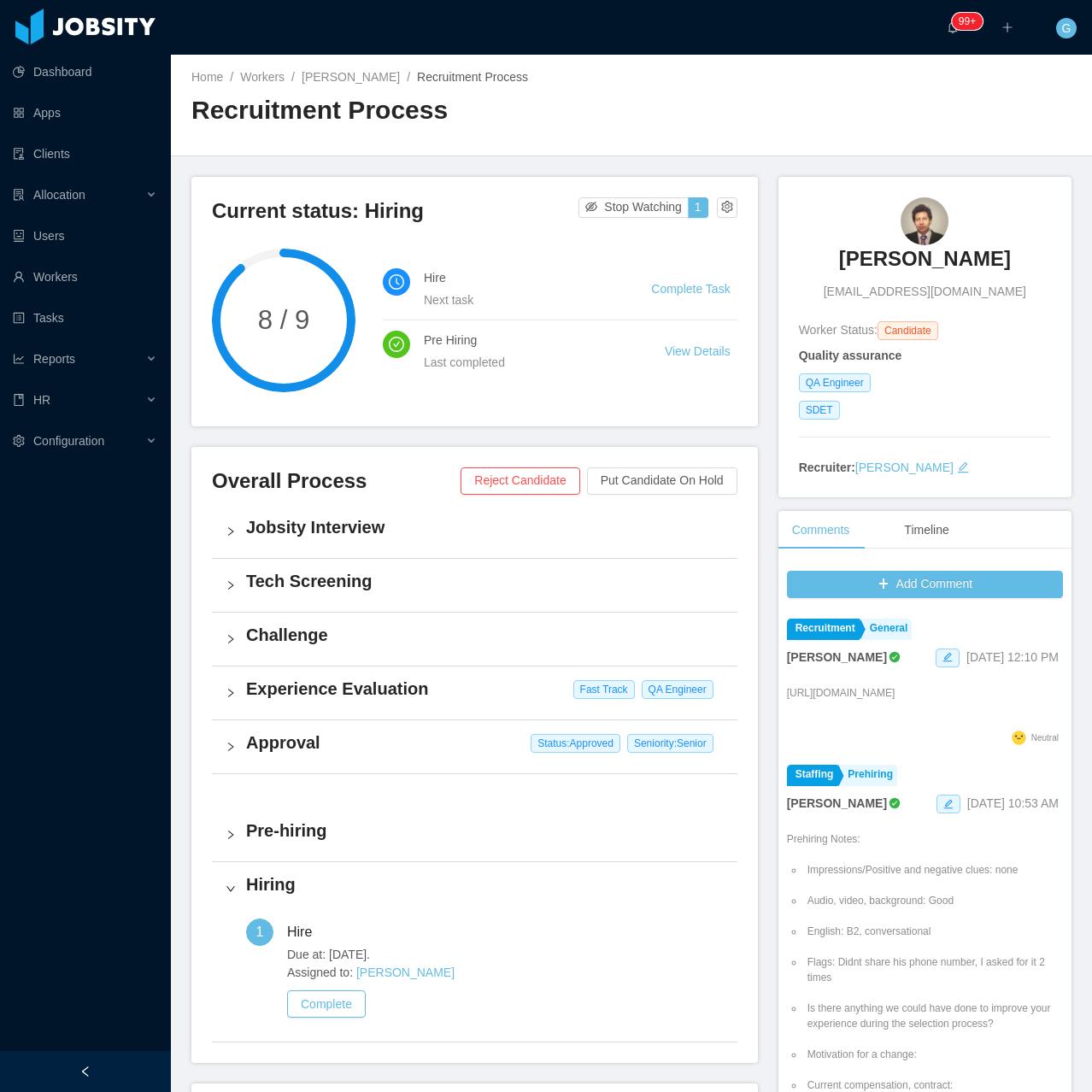
drag, startPoint x: 791, startPoint y: 262, endPoint x: 1075, endPoint y: 261, distance: 284.0
click at [1075, 261] on main "Home / Workers / Mauricio Aviles Gutierrez / Recruitment Process / Recruitment …" at bounding box center [631, 573] width 921 height 1038
click at [859, 273] on link "Mauricio Aviles Gutierrez" at bounding box center [925, 264] width 172 height 38
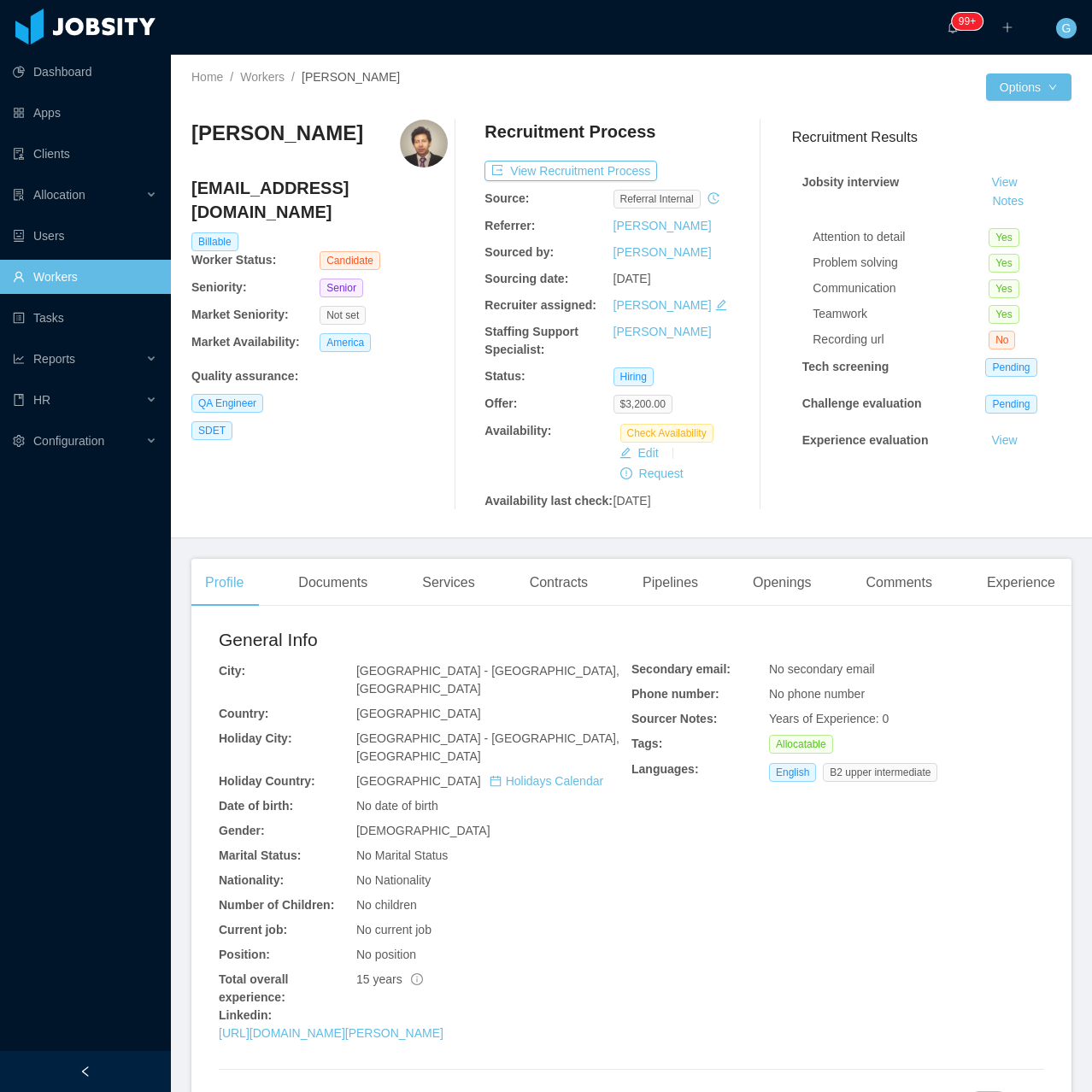
click at [272, 200] on h4 "mauri.tibo10@gmail.com" at bounding box center [319, 200] width 256 height 47
copy h4 "mauri.tibo10@gmail.com"
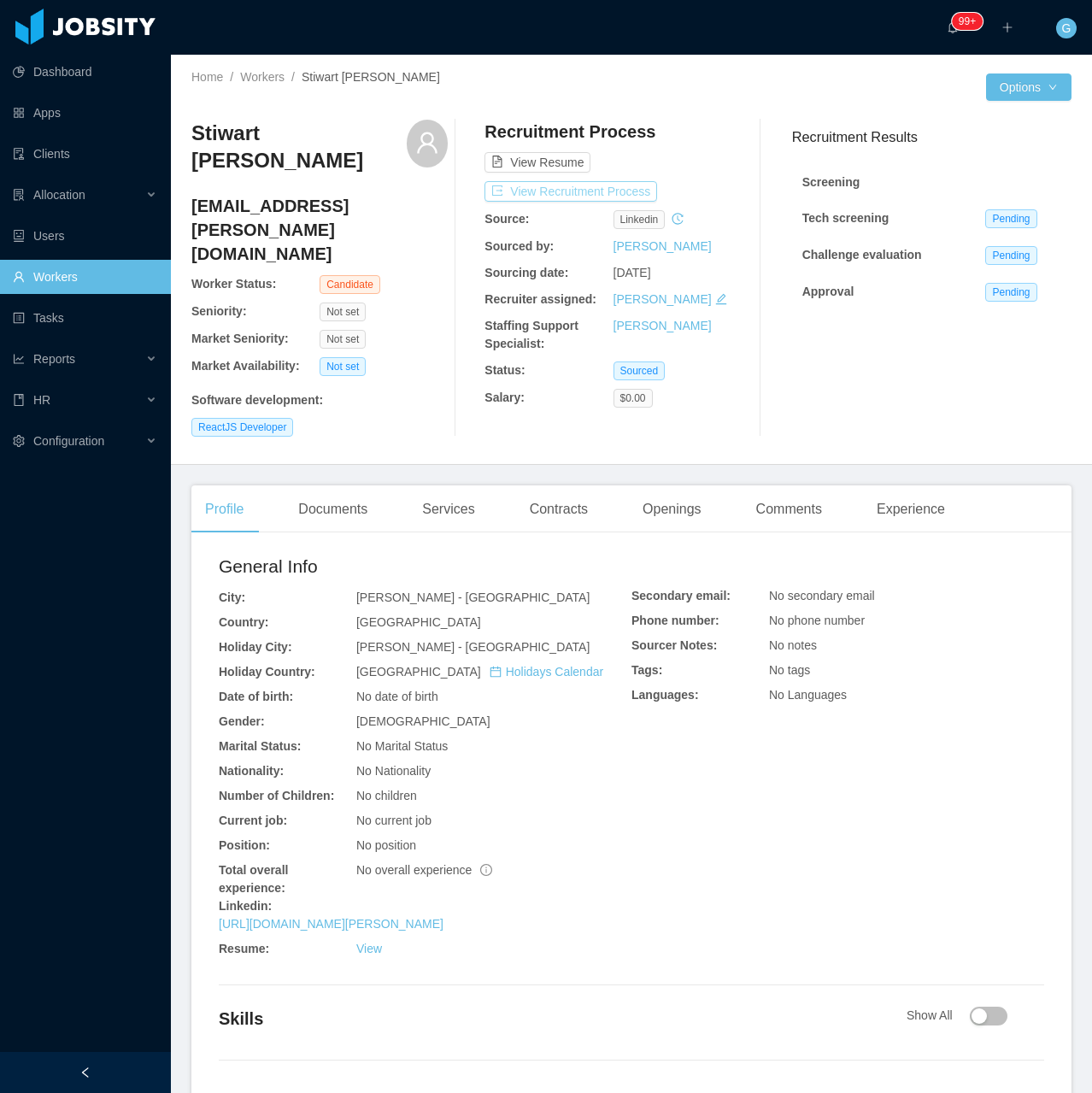
click at [543, 196] on button "View Recruitment Process" at bounding box center [570, 191] width 173 height 21
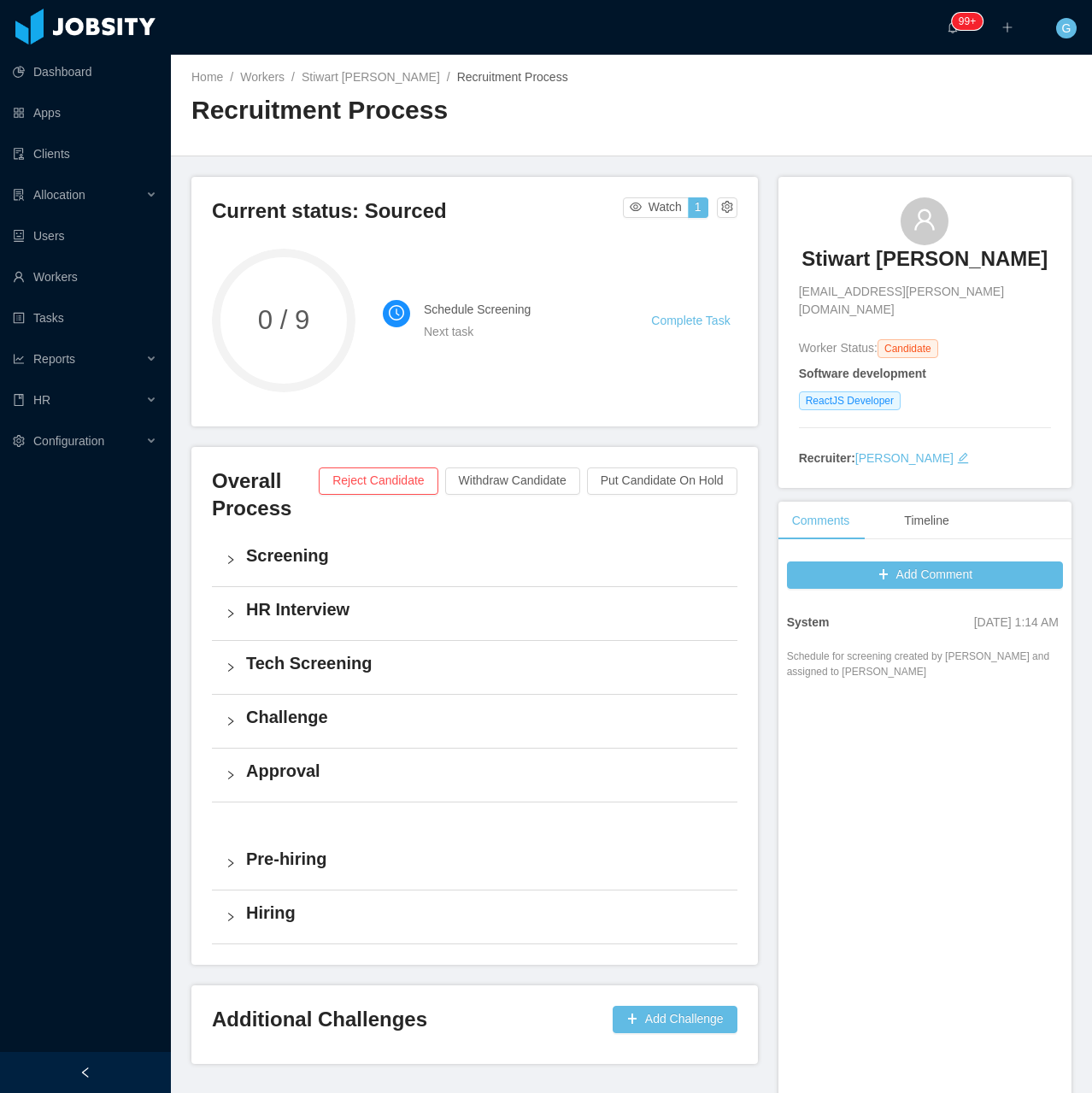
click at [293, 557] on h4 "Screening" at bounding box center [484, 555] width 477 height 24
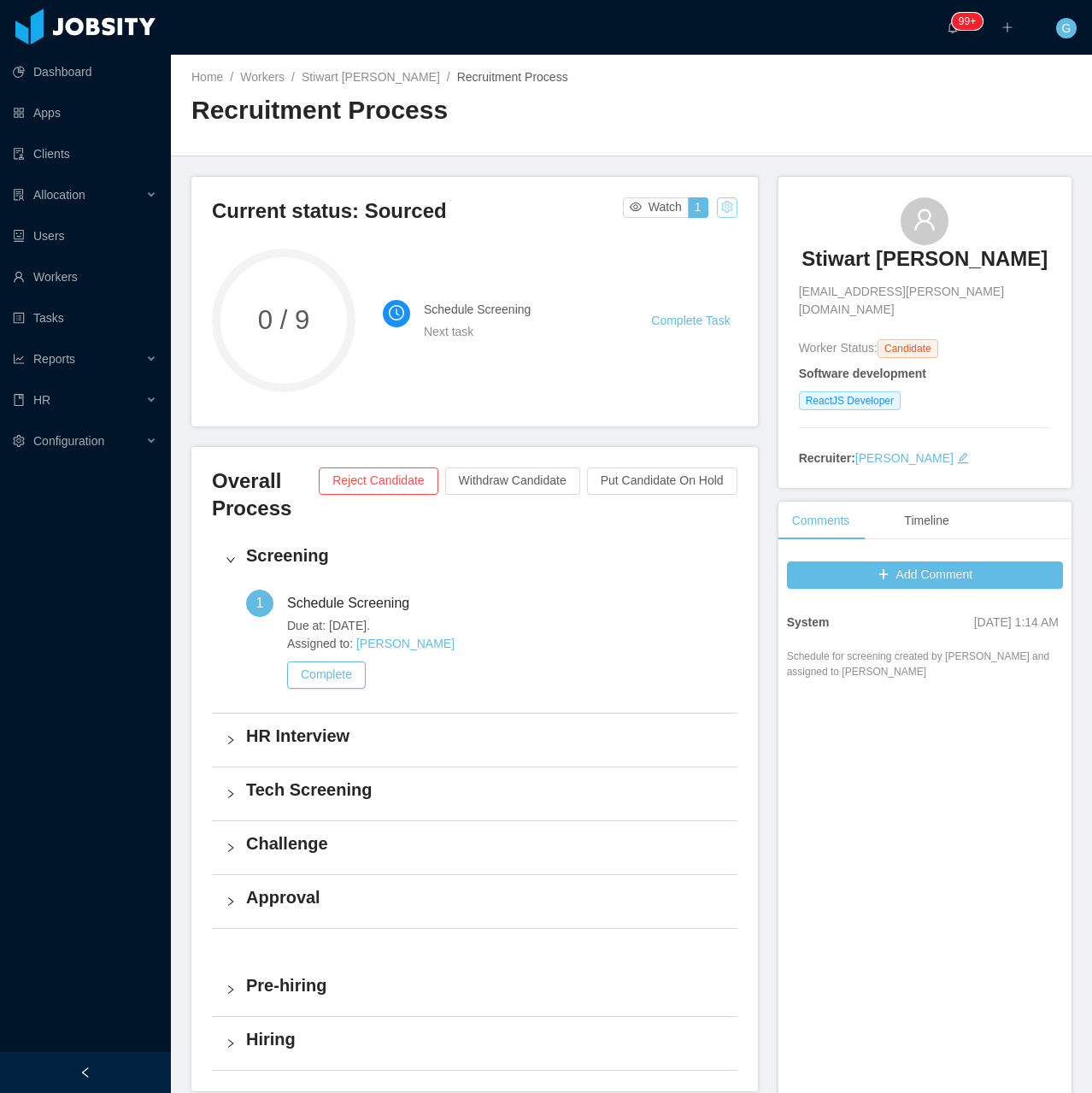
click at [719, 204] on button "button" at bounding box center [726, 208] width 21 height 21
click at [685, 271] on li "Change status" at bounding box center [682, 262] width 98 height 28
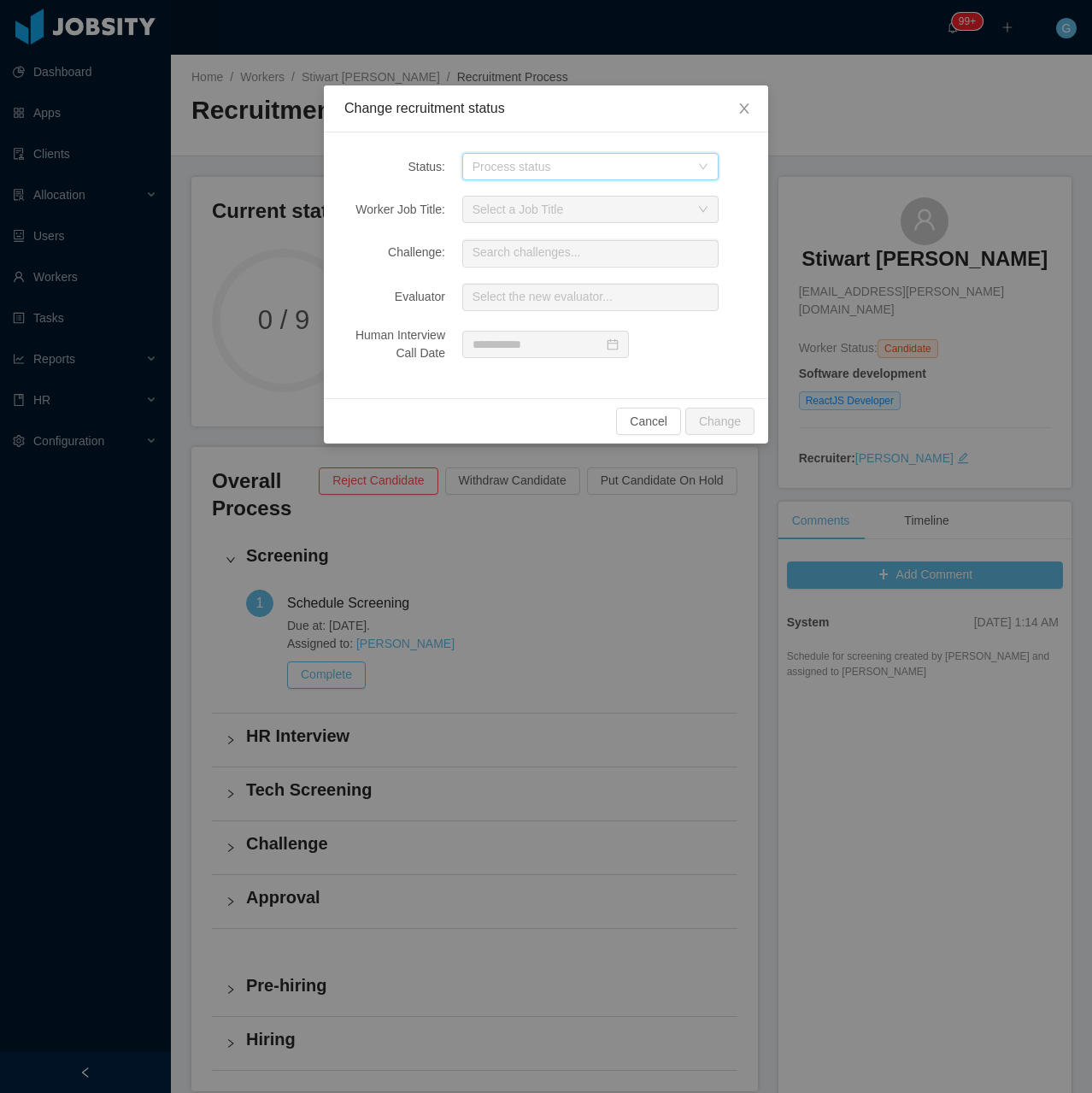
click at [531, 177] on div "Process status" at bounding box center [584, 167] width 224 height 26
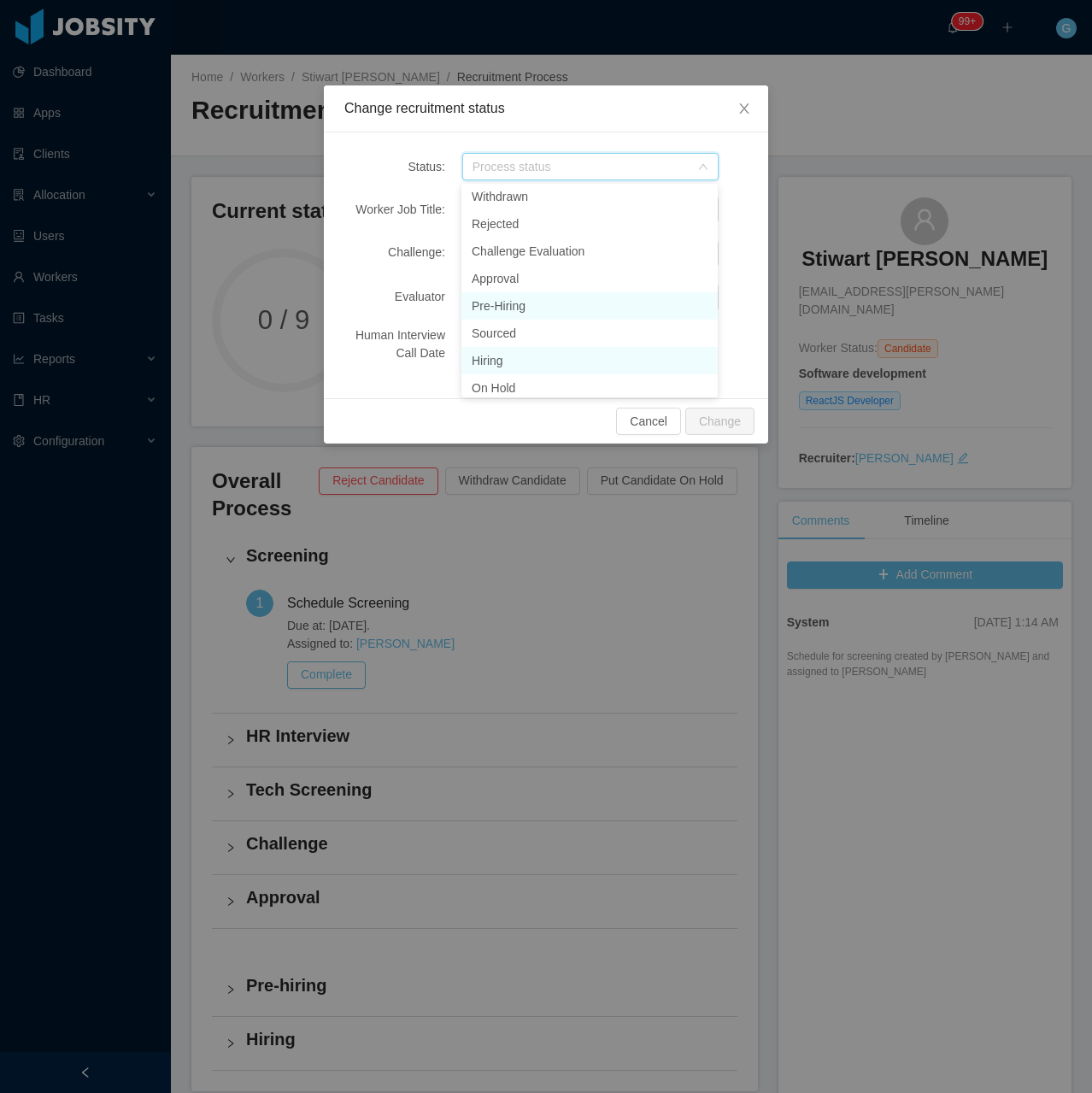
scroll to position [124, 0]
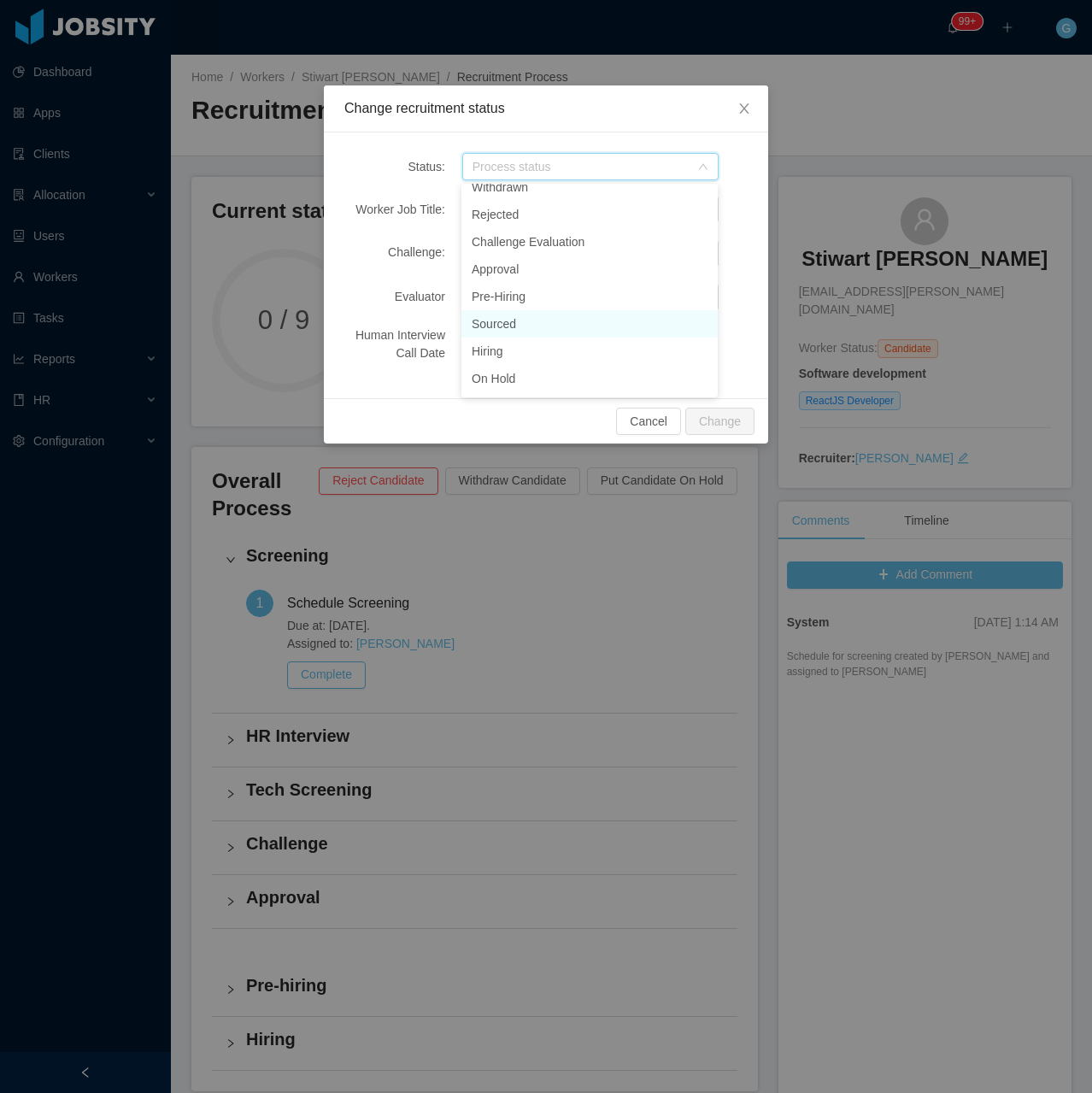
click at [507, 329] on li "Sourced" at bounding box center [589, 324] width 256 height 28
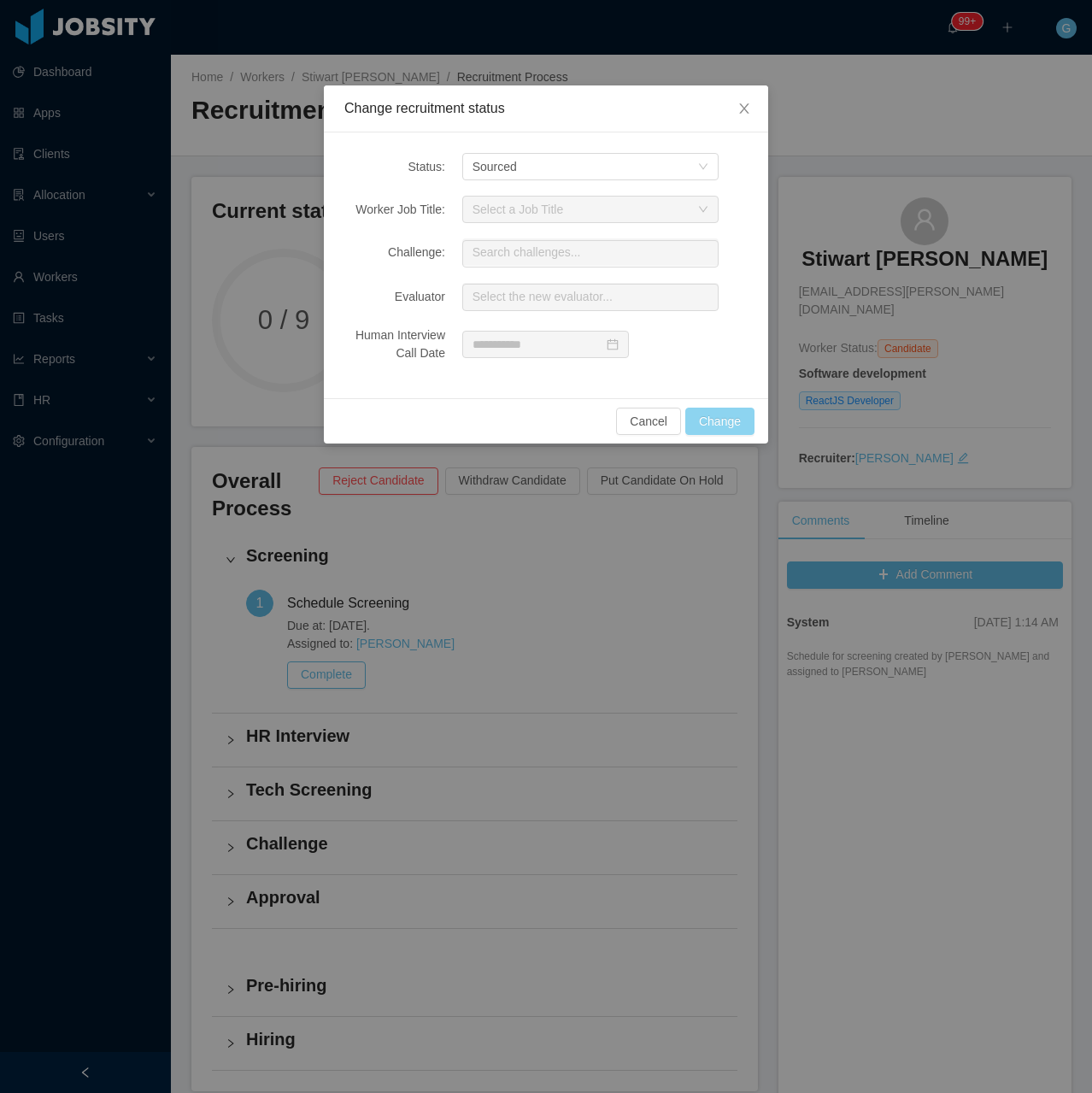
click at [707, 410] on button "Change" at bounding box center [719, 421] width 69 height 28
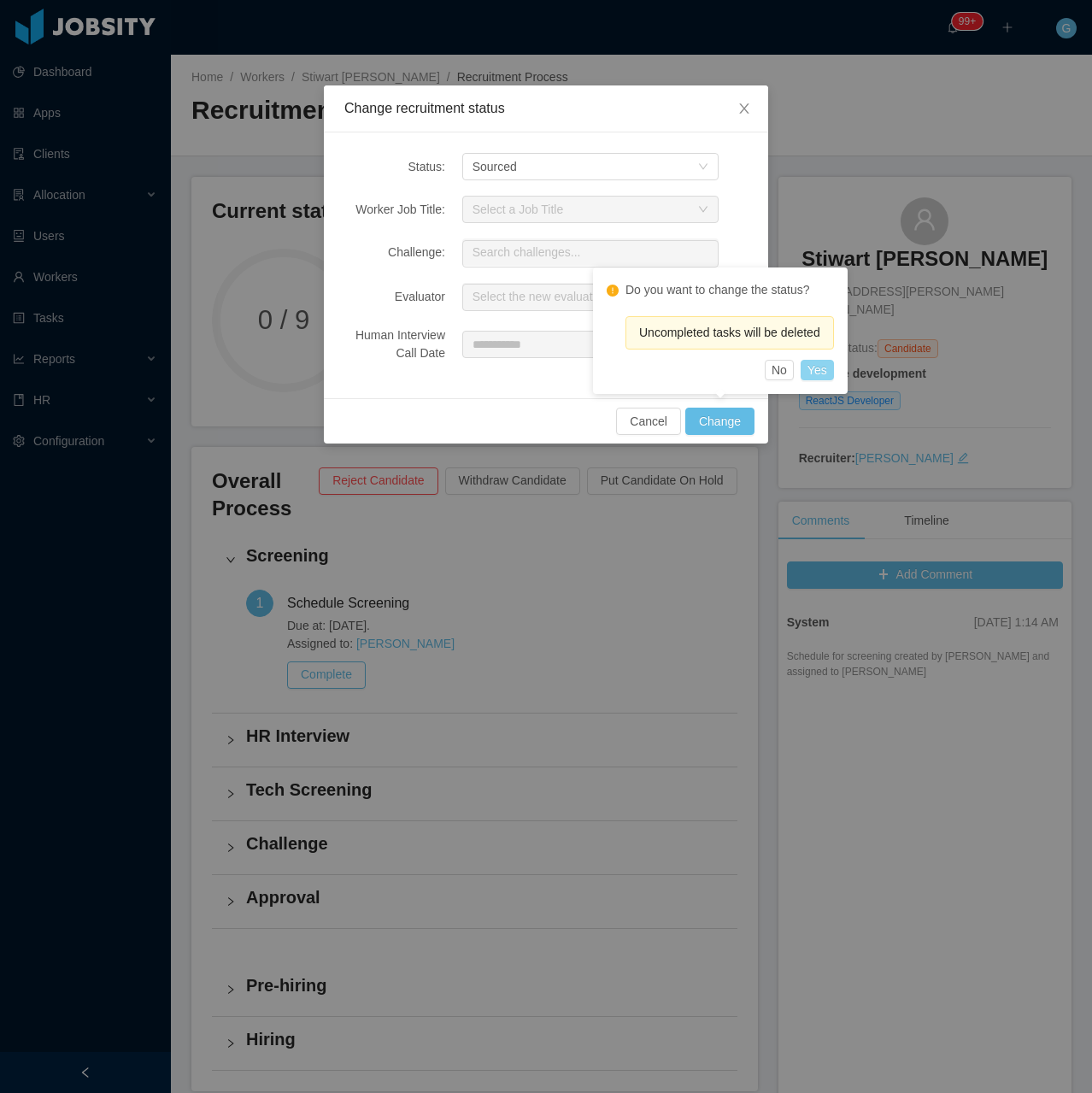
click at [814, 376] on button "Yes" at bounding box center [817, 370] width 34 height 21
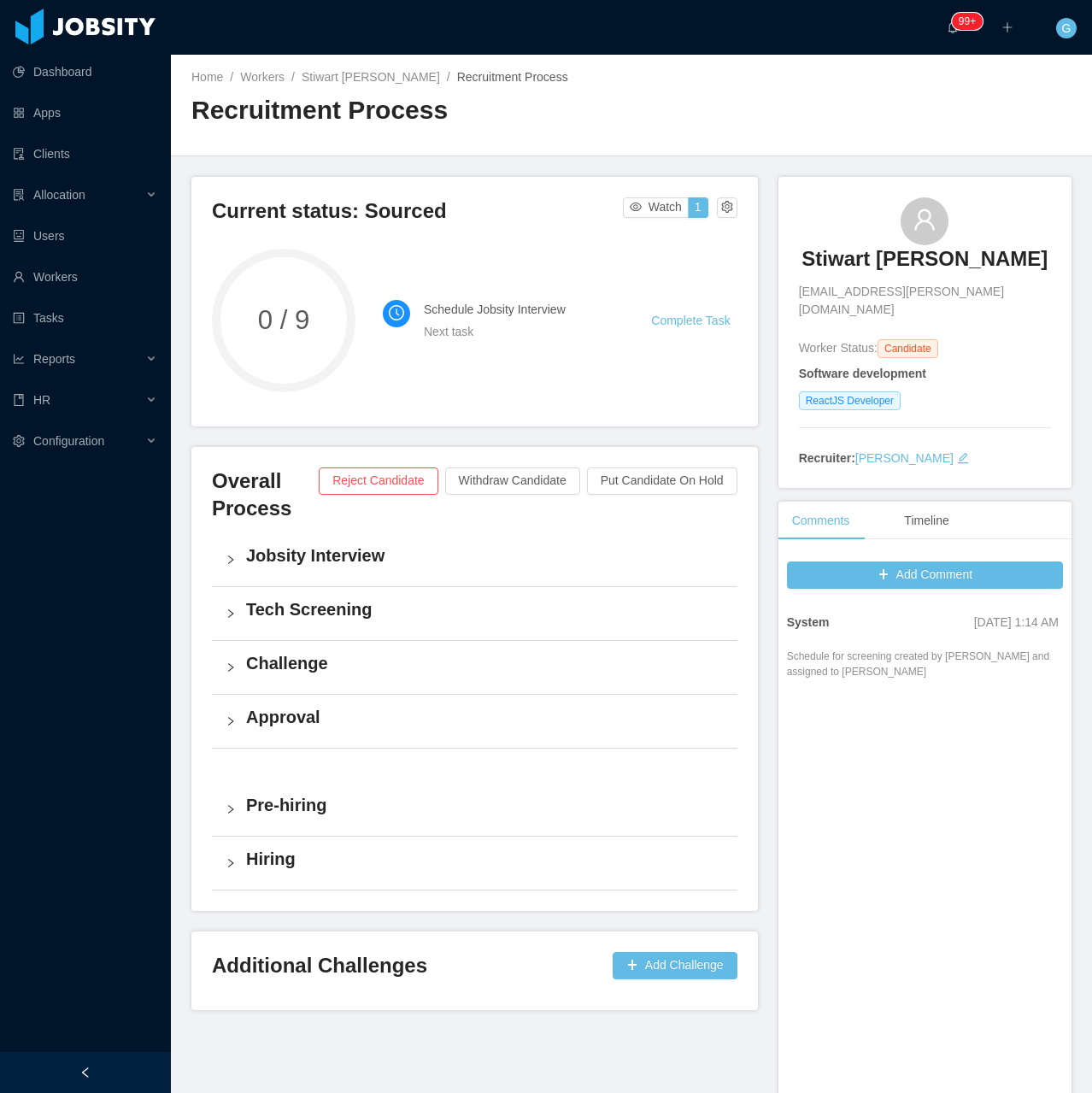
click at [359, 547] on h4 "Jobsity Interview" at bounding box center [484, 555] width 477 height 24
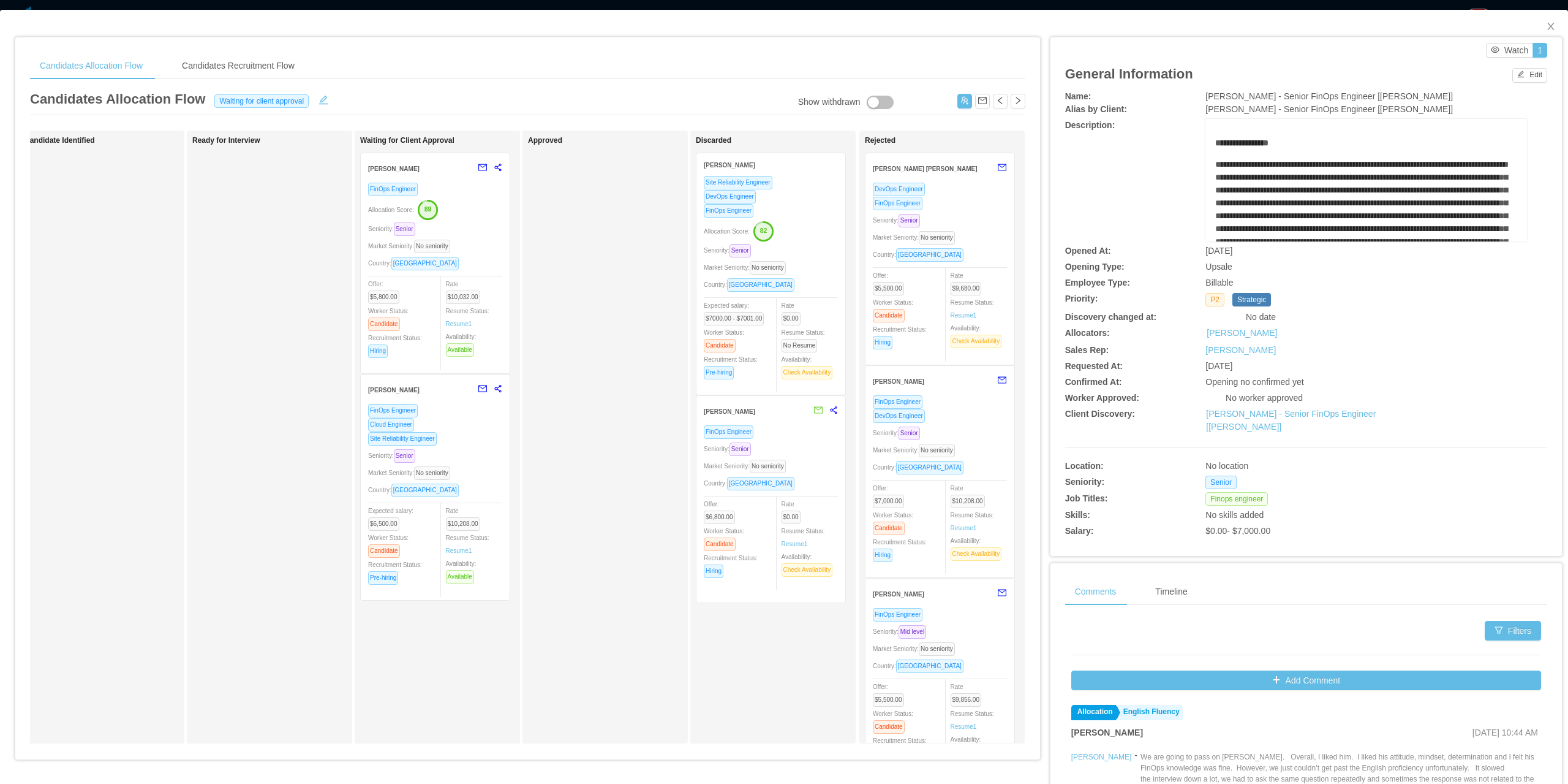
scroll to position [0, 194]
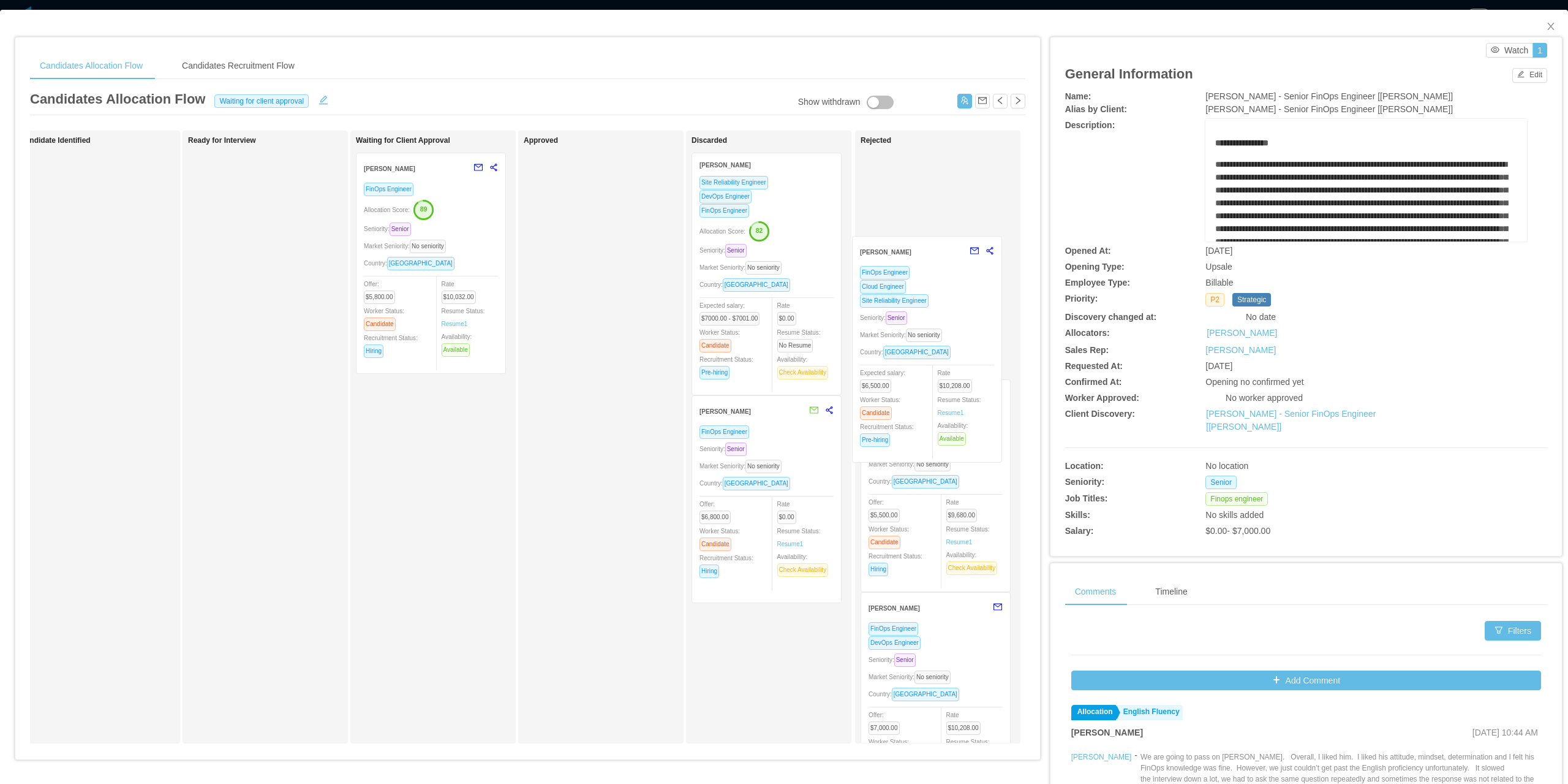
drag, startPoint x: 423, startPoint y: 454, endPoint x: 952, endPoint y: 242, distance: 569.9
click at [952, 242] on div "Applied Facundo Togliefoso Python Developer Site Reliability Engineer FinOps En…" at bounding box center [527, 442] width 995 height 622
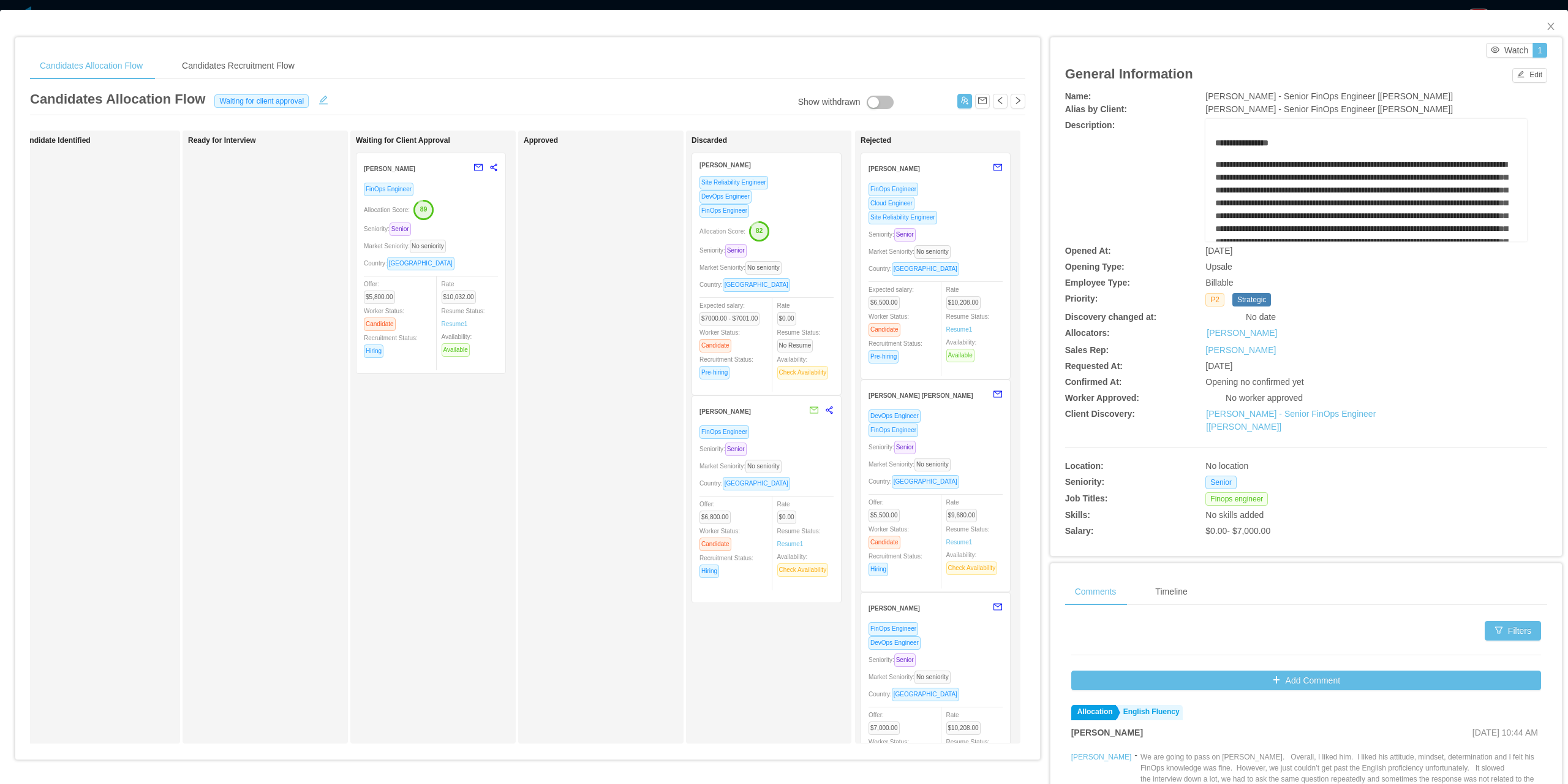
click at [378, 220] on div "FinOps Engineer Allocation Score: 89 Seniority: Senior Market Seniority: No sen…" at bounding box center [431, 274] width 134 height 184
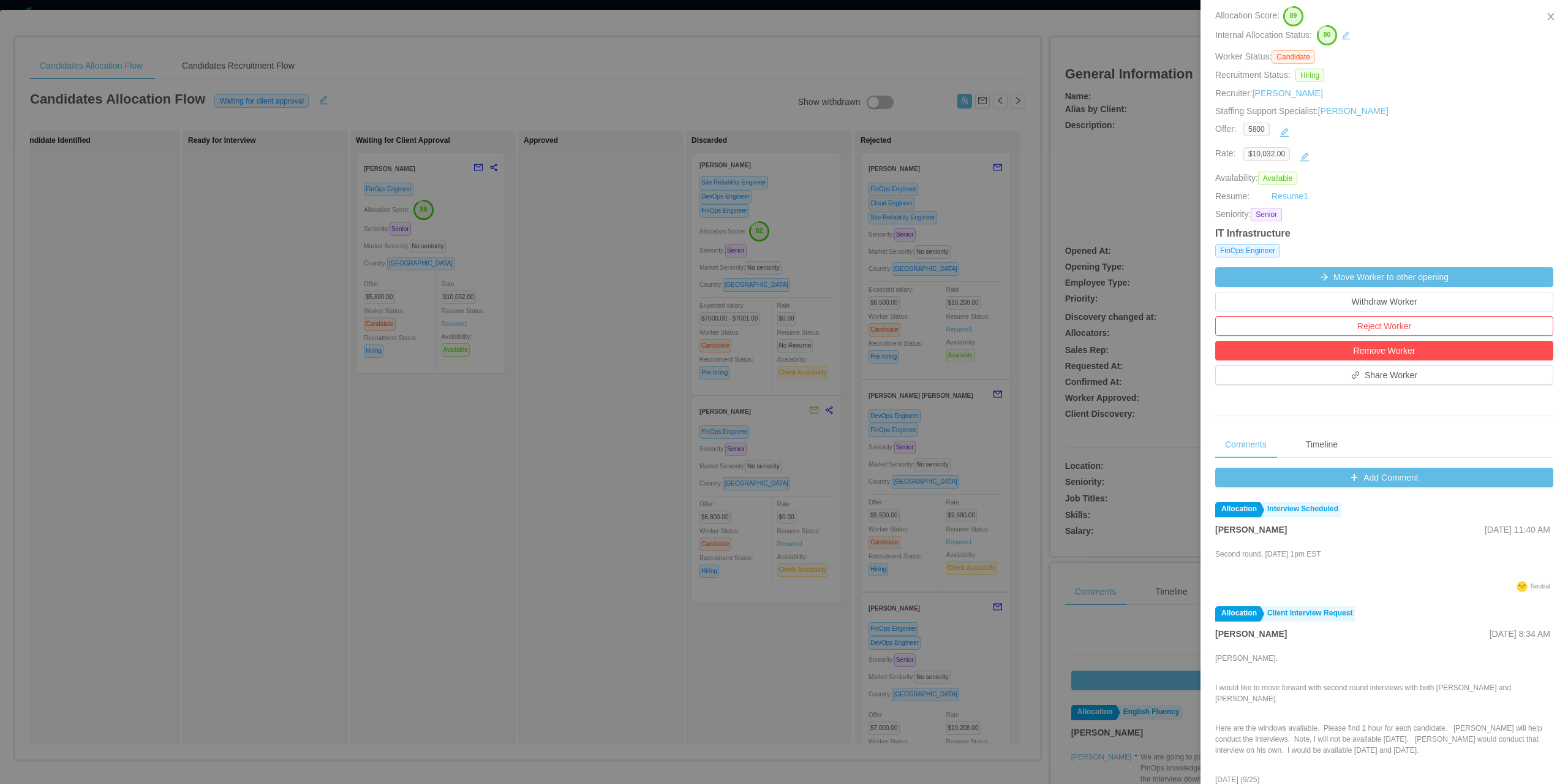
scroll to position [184, 0]
